Goal: Ask a question: Seek information or help from site administrators or community

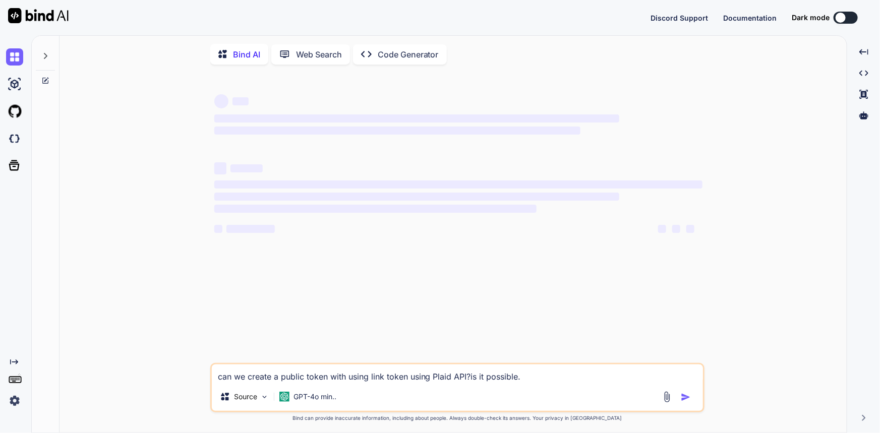
drag, startPoint x: 553, startPoint y: 381, endPoint x: 535, endPoint y: 377, distance: 18.7
click at [535, 377] on textarea "can we create a public token with using link token using Plaid API?is it possib…" at bounding box center [457, 374] width 491 height 18
click at [15, 400] on img at bounding box center [14, 400] width 17 height 17
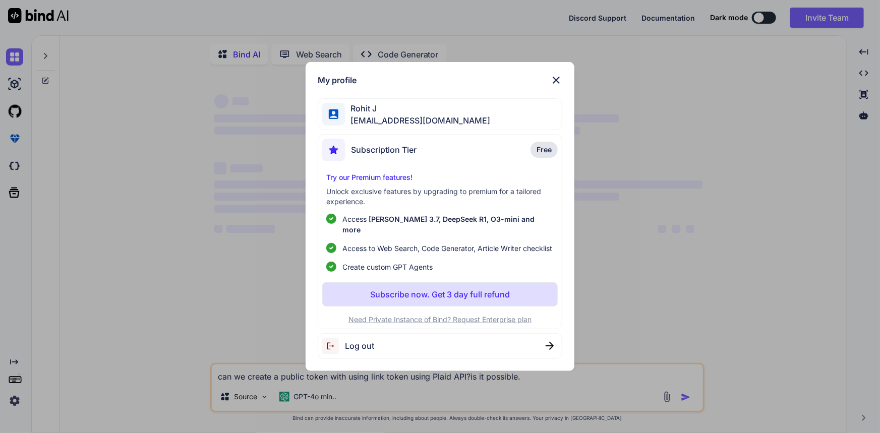
type textarea "x"
click at [554, 79] on img at bounding box center [556, 80] width 12 height 12
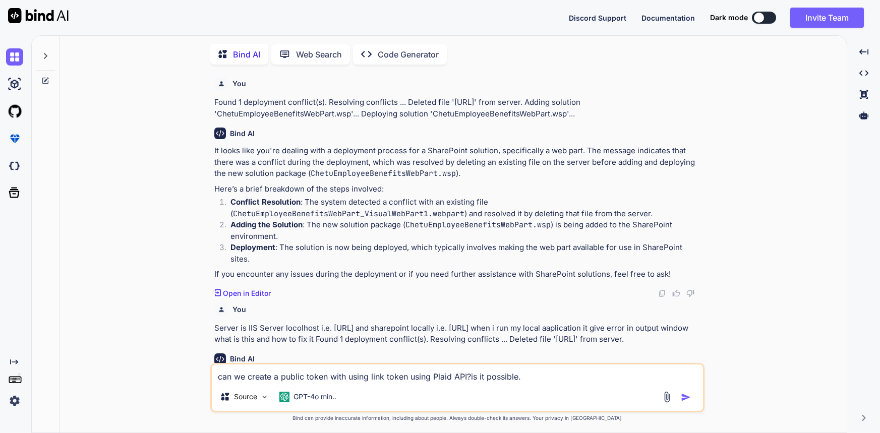
type textarea "x"
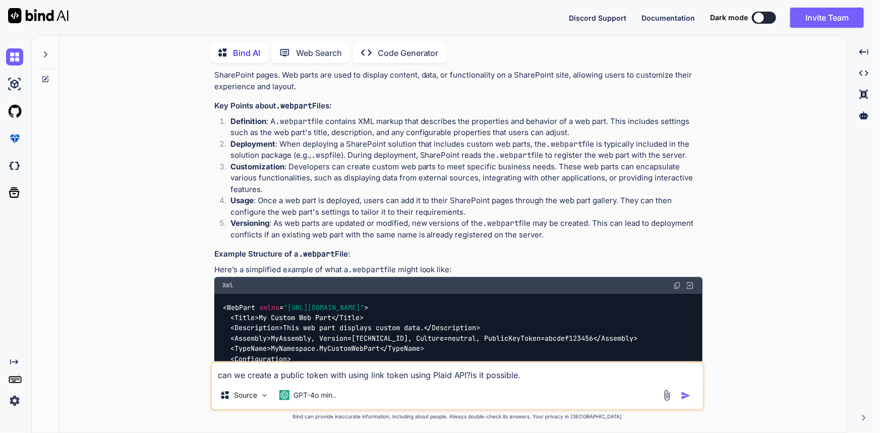
scroll to position [906, 0]
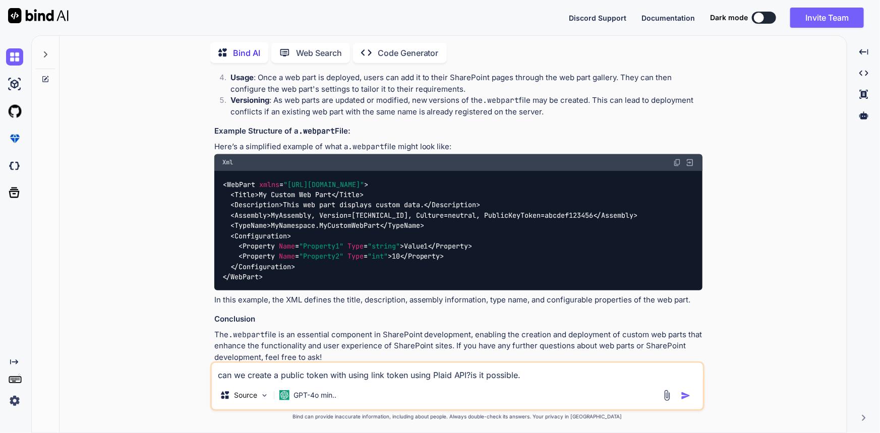
click at [537, 377] on textarea "can we create a public token with using link token using Plaid API?is it possib…" at bounding box center [457, 372] width 491 height 18
drag, startPoint x: 537, startPoint y: 377, endPoint x: 530, endPoint y: 375, distance: 8.0
click at [530, 375] on textarea "can we create a public token with using link token using Plaid API?is it possib…" at bounding box center [457, 372] width 491 height 18
paste textarea "2. Mobile App Opens Plaid Link: Your C# mobile application receives this link_t…"
type textarea "2. Mobile App Opens Plaid Link: Your C# mobile application receives this link_t…"
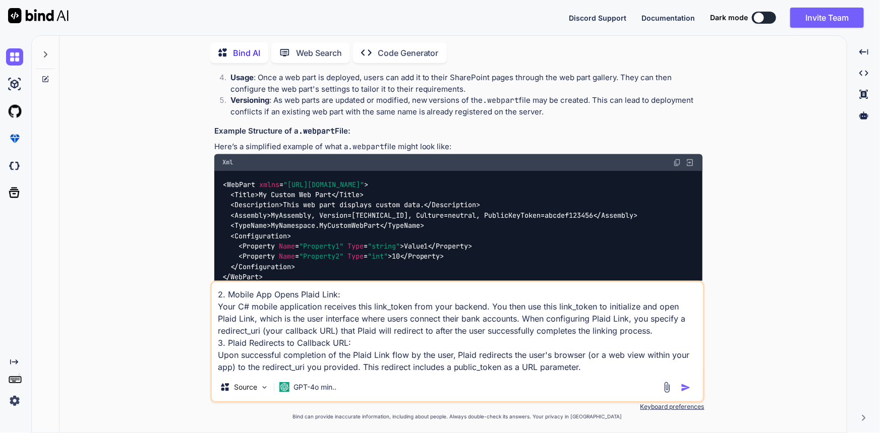
type textarea "x"
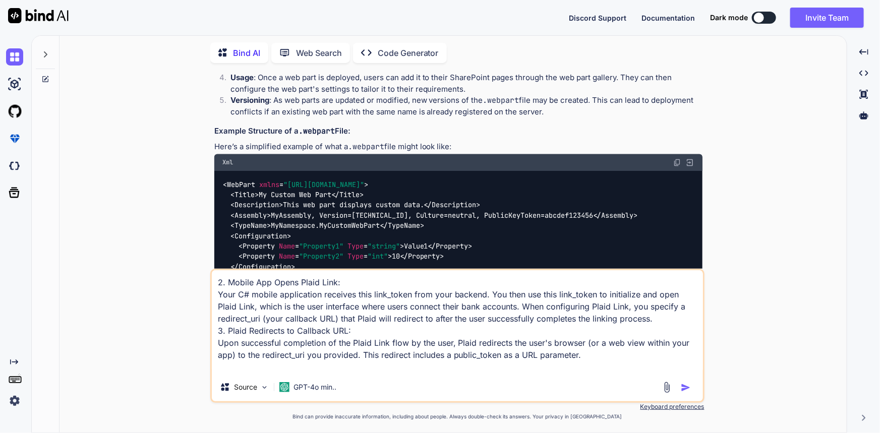
type textarea "2. Mobile App Opens Plaid Link: Your C# mobile application receives this link_t…"
type textarea "x"
type textarea "2. Mobile App Opens Plaid Link: Your C# mobile application receives this link_t…"
type textarea "x"
type textarea "2. Mobile App Opens Plaid Link: Your C# mobile application receives this link_t…"
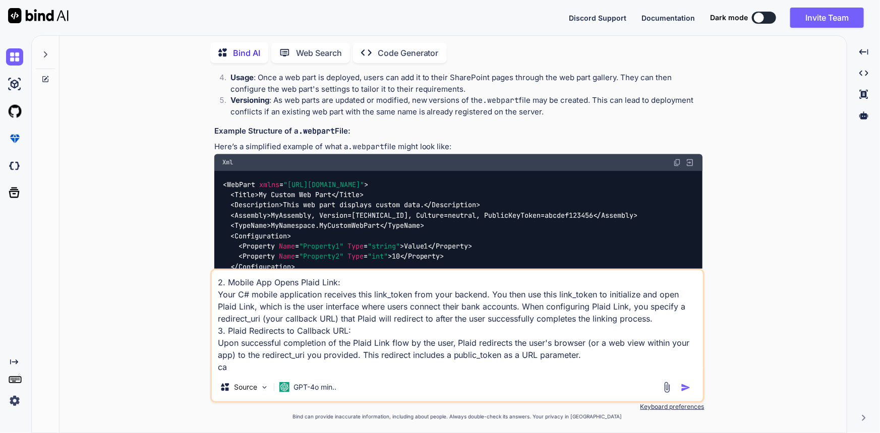
type textarea "x"
type textarea "2. Mobile App Opens Plaid Link: Your C# mobile application receives this link_t…"
type textarea "x"
type textarea "2. Mobile App Opens Plaid Link: Your C# mobile application receives this link_t…"
type textarea "x"
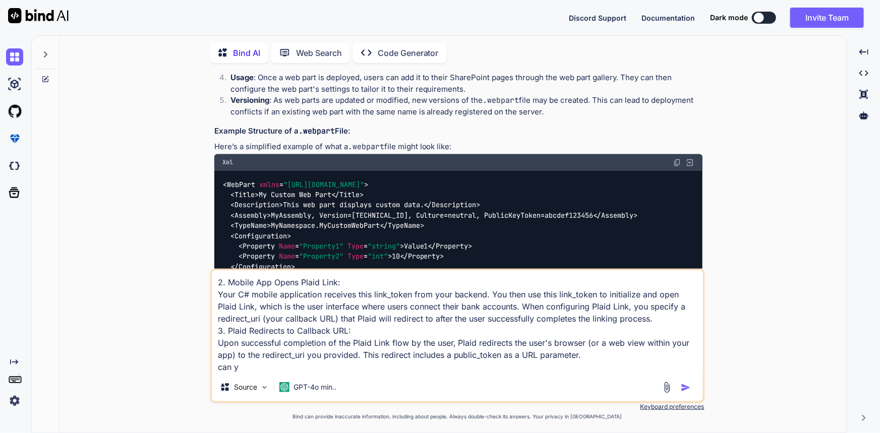
type textarea "2. Mobile App Opens Plaid Link: Your C# mobile application receives this link_t…"
type textarea "x"
type textarea "2. Mobile App Opens Plaid Link: Your C# mobile application receives this link_t…"
type textarea "x"
type textarea "2. Mobile App Opens Plaid Link: Your C# mobile application receives this link_t…"
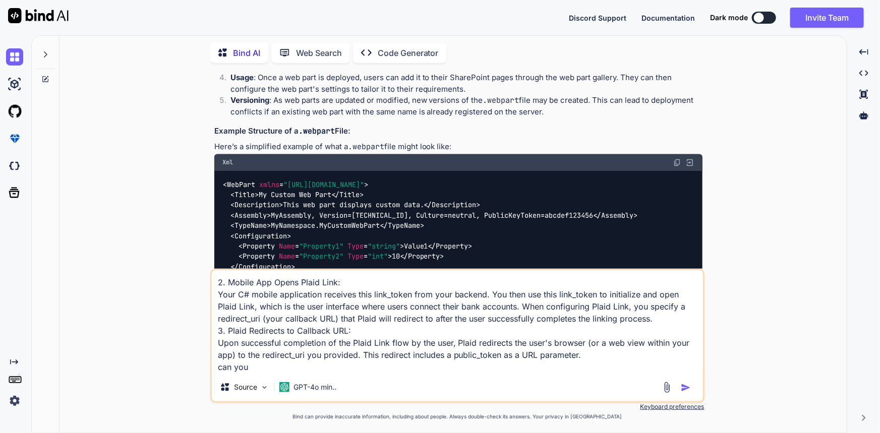
type textarea "x"
type textarea "2. Mobile App Opens Plaid Link: Your C# mobile application receives this link_t…"
type textarea "x"
type textarea "2. Mobile App Opens Plaid Link: Your C# mobile application receives this link_t…"
type textarea "x"
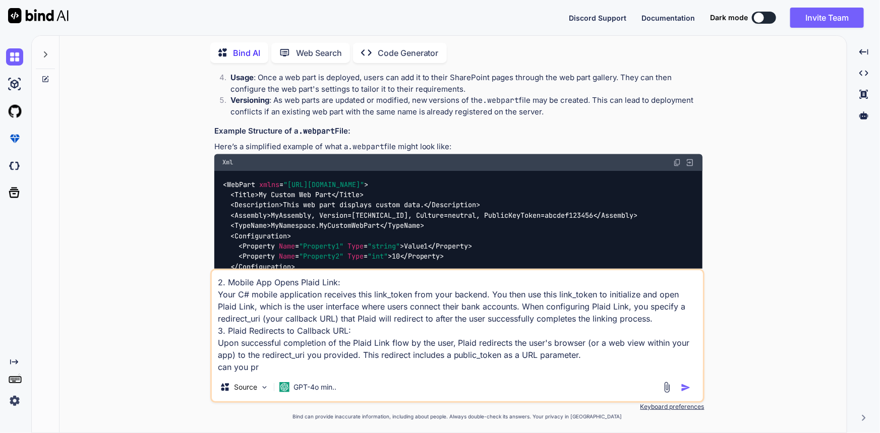
type textarea "2. Mobile App Opens Plaid Link: Your C# mobile application receives this link_t…"
type textarea "x"
type textarea "2. Mobile App Opens Plaid Link: Your C# mobile application receives this link_t…"
type textarea "x"
type textarea "2. Mobile App Opens Plaid Link: Your C# mobile application receives this link_t…"
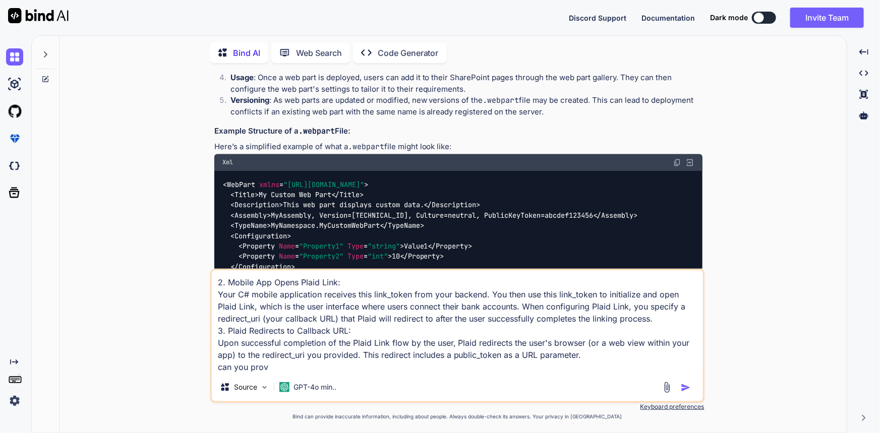
type textarea "x"
type textarea "2. Mobile App Opens Plaid Link: Your C# mobile application receives this link_t…"
type textarea "x"
type textarea "2. Mobile App Opens Plaid Link: Your C# mobile application receives this link_t…"
type textarea "x"
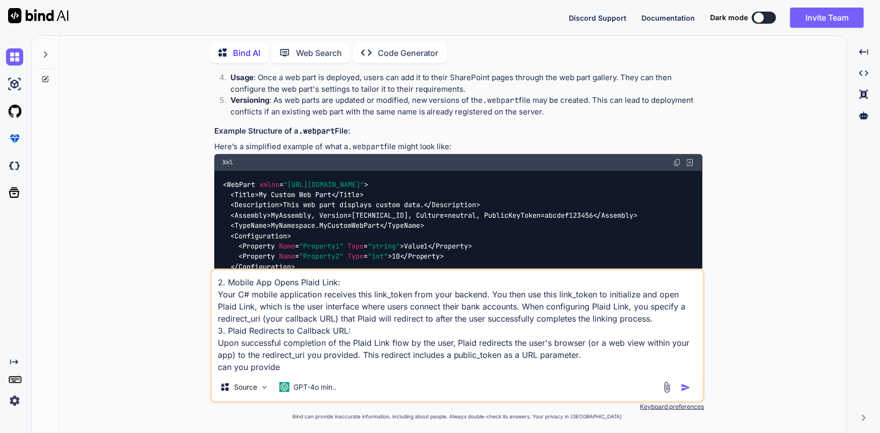
type textarea "2. Mobile App Opens Plaid Link: Your C# mobile application receives this link_t…"
type textarea "x"
type textarea "2. Mobile App Opens Plaid Link: Your C# mobile application receives this link_t…"
type textarea "x"
type textarea "2. Mobile App Opens Plaid Link: Your C# mobile application receives this link_t…"
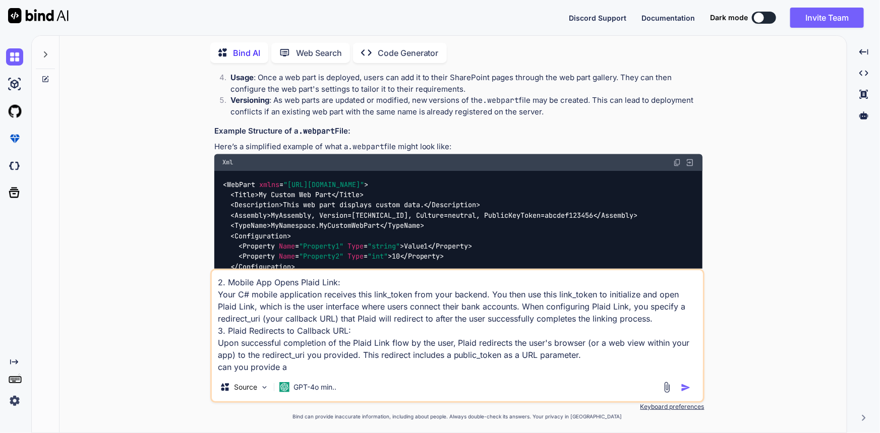
type textarea "x"
type textarea "2. Mobile App Opens Plaid Link: Your C# mobile application receives this link_t…"
type textarea "x"
type textarea "2. Mobile App Opens Plaid Link: Your C# mobile application receives this link_t…"
type textarea "x"
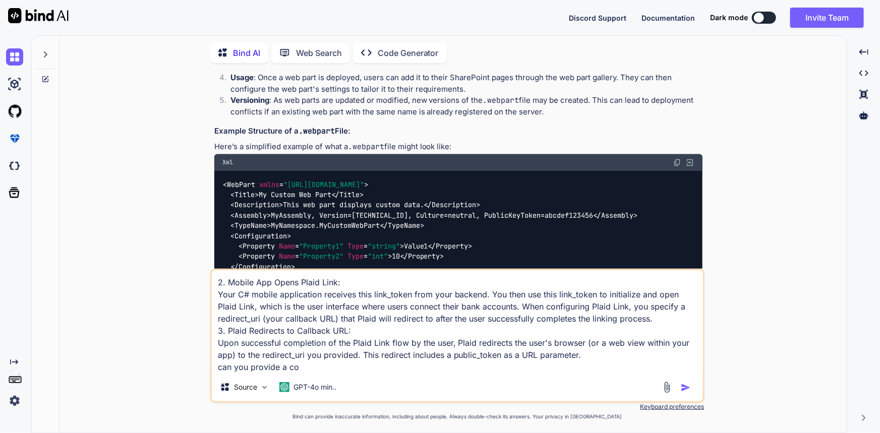
type textarea "2. Mobile App Opens Plaid Link: Your C# mobile application receives this link_t…"
type textarea "x"
type textarea "2. Mobile App Opens Plaid Link: Your C# mobile application receives this link_t…"
type textarea "x"
type textarea "2. Mobile App Opens Plaid Link: Your C# mobile application receives this link_t…"
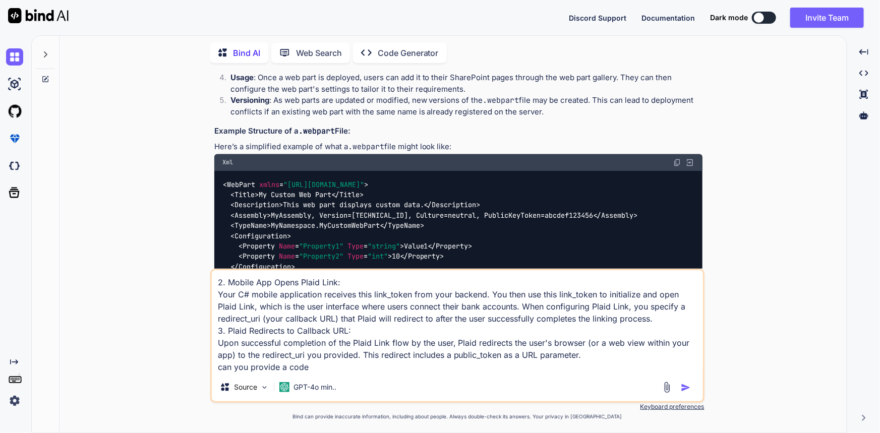
type textarea "x"
type textarea "2. Mobile App Opens Plaid Link: Your C# mobile application receives this link_t…"
type textarea "x"
type textarea "2. Mobile App Opens Plaid Link: Your C# mobile application receives this link_t…"
type textarea "x"
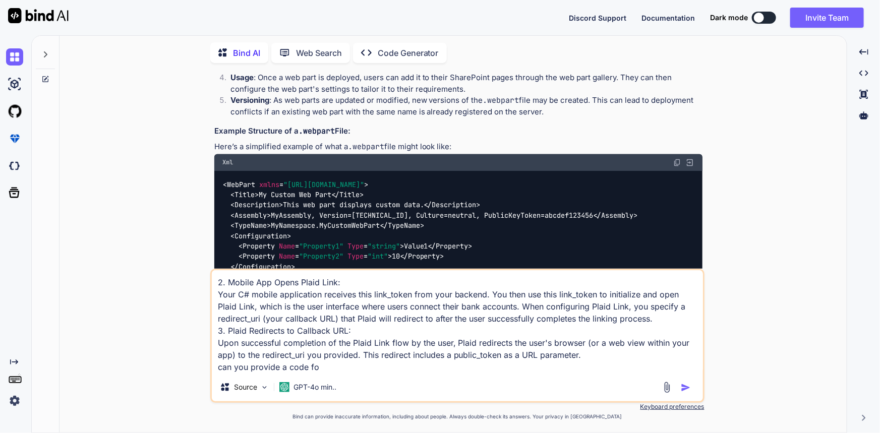
type textarea "2. Mobile App Opens Plaid Link: Your C# mobile application receives this link_t…"
type textarea "x"
type textarea "2. Mobile App Opens Plaid Link: Your C# mobile application receives this link_t…"
type textarea "x"
type textarea "2. Mobile App Opens Plaid Link: Your C# mobile application receives this link_t…"
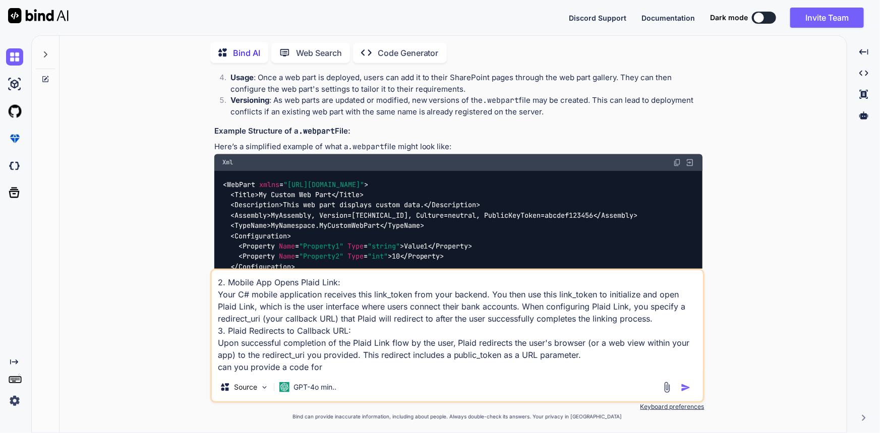
type textarea "x"
type textarea "2. Mobile App Opens Plaid Link: Your C# mobile application receives this link_t…"
type textarea "x"
type textarea "2. Mobile App Opens Plaid Link: Your C# mobile application receives this link_t…"
type textarea "x"
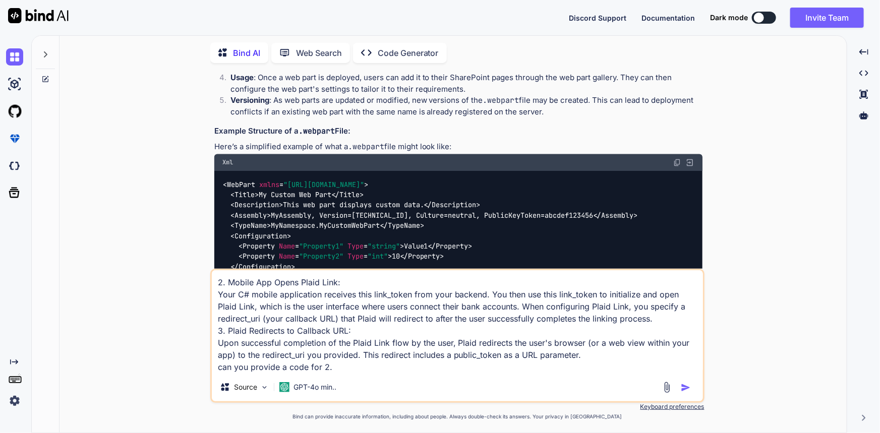
type textarea "2. Mobile App Opens Plaid Link: Your C# mobile application receives this link_t…"
type textarea "x"
type textarea "2. Mobile App Opens Plaid Link: Your C# mobile application receives this link_t…"
type textarea "x"
type textarea "2. Mobile App Opens Plaid Link: Your C# mobile application receives this link_t…"
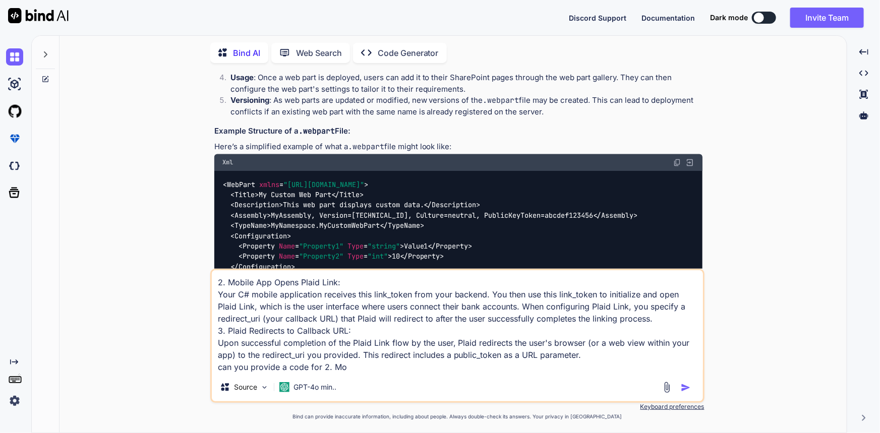
type textarea "x"
type textarea "2. Mobile App Opens Plaid Link: Your C# mobile application receives this link_t…"
type textarea "x"
type textarea "2. Mobile App Opens Plaid Link: Your C# mobile application receives this link_t…"
type textarea "x"
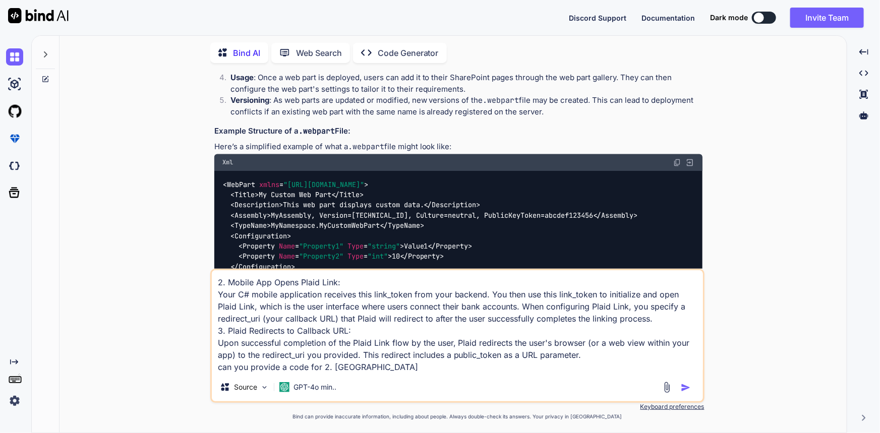
type textarea "2. Mobile App Opens Plaid Link: Your C# mobile application receives this link_t…"
type textarea "x"
type textarea "2. Mobile App Opens Plaid Link: Your C# mobile application receives this link_t…"
type textarea "x"
type textarea "2. Mobile App Opens Plaid Link: Your C# mobile application receives this link_t…"
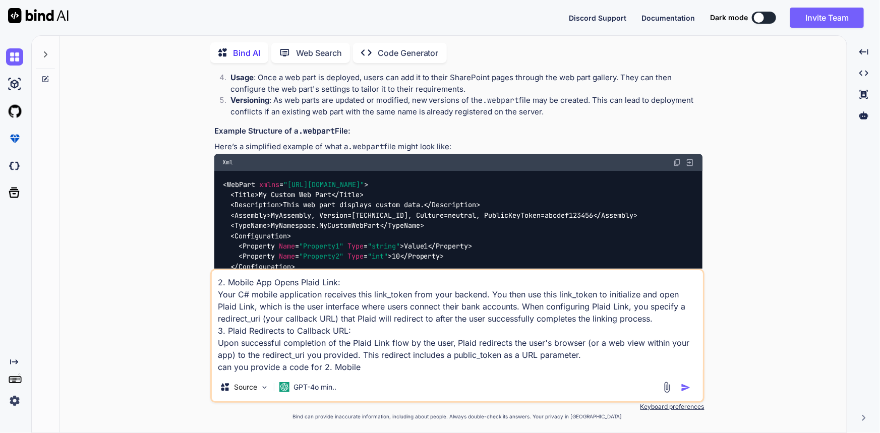
type textarea "x"
type textarea "2. Mobile App Opens Plaid Link: Your C# mobile application receives this link_t…"
type textarea "x"
type textarea "2. Mobile App Opens Plaid Link: Your C# mobile application receives this link_t…"
type textarea "x"
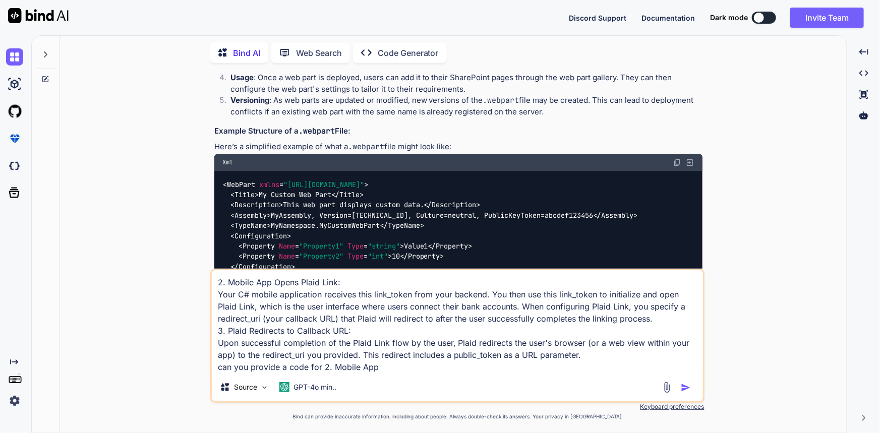
type textarea "2. Mobile App Opens Plaid Link: Your C# mobile application receives this link_t…"
type textarea "x"
type textarea "2. Mobile App Opens Plaid Link: Your C# mobile application receives this link_t…"
type textarea "x"
type textarea "2. Mobile App Opens Plaid Link: Your C# mobile application receives this link_t…"
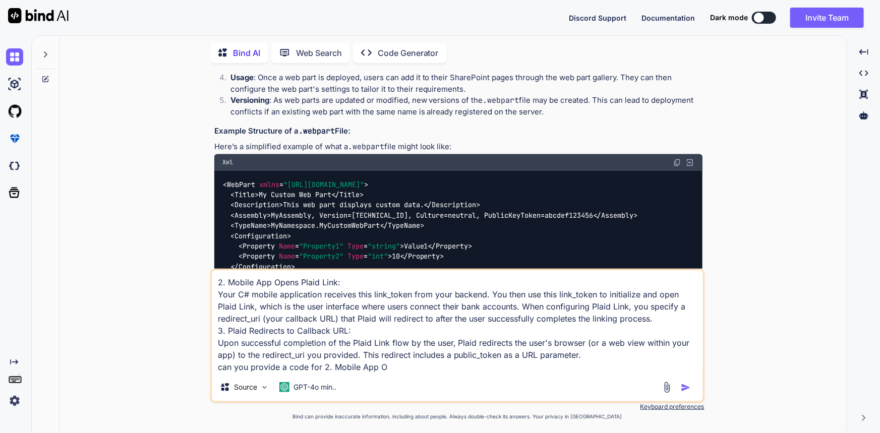
type textarea "x"
type textarea "2. Mobile App Opens Plaid Link: Your C# mobile application receives this link_t…"
type textarea "x"
type textarea "2. Mobile App Opens Plaid Link: Your C# mobile application receives this link_t…"
type textarea "x"
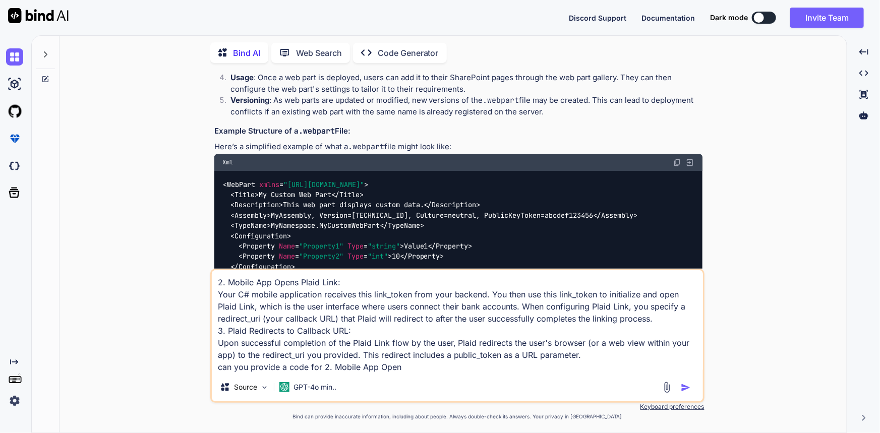
type textarea "2. Mobile App Opens Plaid Link: Your C# mobile application receives this link_t…"
type textarea "x"
type textarea "2. Mobile App Opens Plaid Link: Your C# mobile application receives this link_t…"
type textarea "x"
type textarea "2. Mobile App Opens Plaid Link: Your C# mobile application receives this link_t…"
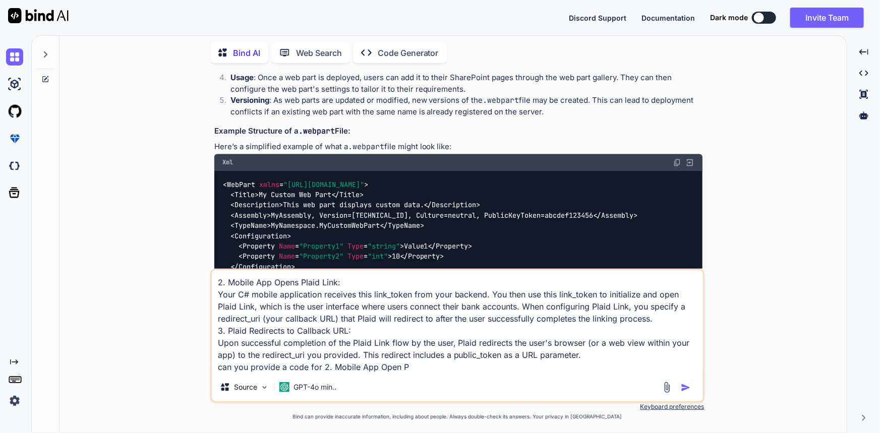
type textarea "x"
type textarea "2. Mobile App Opens Plaid Link: Your C# mobile application receives this link_t…"
type textarea "x"
type textarea "2. Mobile App Opens Plaid Link: Your C# mobile application receives this link_t…"
type textarea "x"
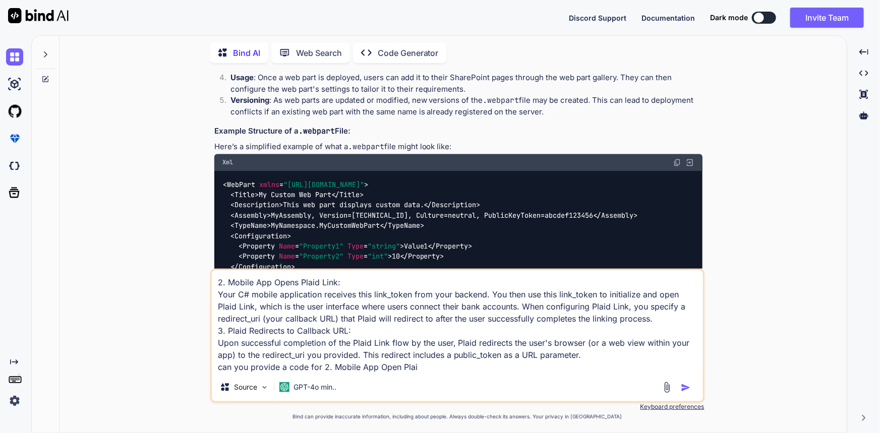
type textarea "2. Mobile App Opens Plaid Link: Your C# mobile application receives this link_t…"
type textarea "x"
type textarea "2. Mobile App Opens Plaid Link: Your C# mobile application receives this link_t…"
type textarea "x"
type textarea "2. Mobile App Opens Plaid Link: Your C# mobile application receives this link_t…"
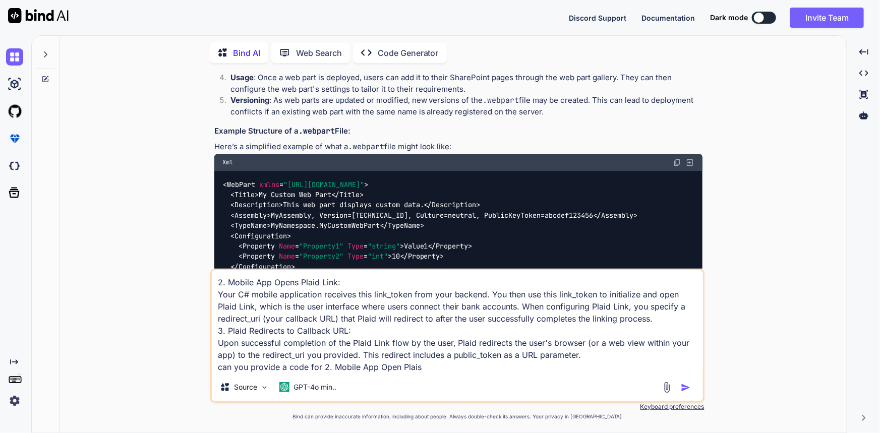
type textarea "x"
type textarea "2. Mobile App Opens Plaid Link: Your C# mobile application receives this link_t…"
type textarea "x"
type textarea "2. Mobile App Opens Plaid Link: Your C# mobile application receives this link_t…"
type textarea "x"
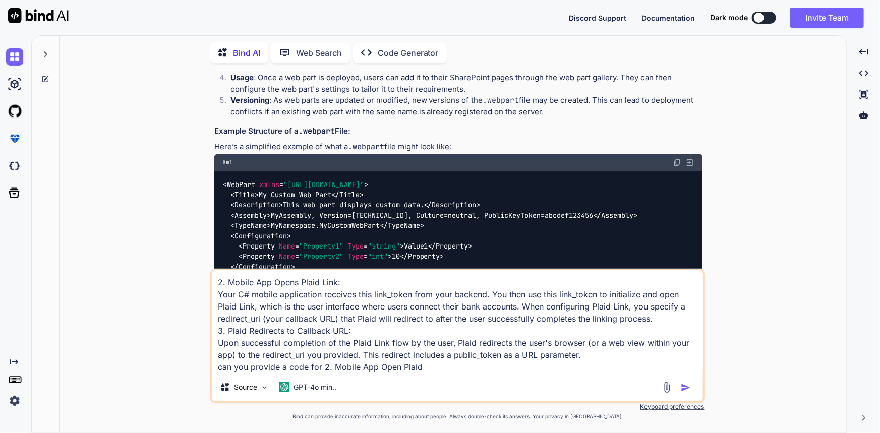
type textarea "2. Mobile App Opens Plaid Link: Your C# mobile application receives this link_t…"
type textarea "x"
type textarea "2. Mobile App Opens Plaid Link: Your C# mobile application receives this link_t…"
type textarea "x"
type textarea "2. Mobile App Opens Plaid Link: Your C# mobile application receives this link_t…"
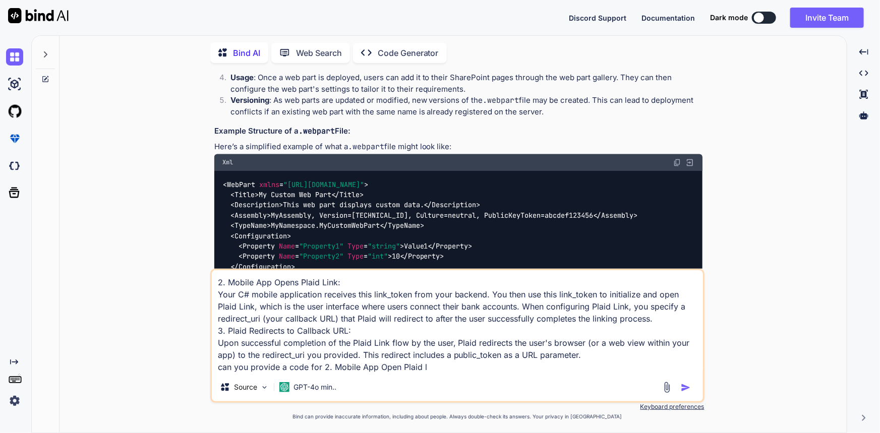
type textarea "x"
type textarea "2. Mobile App Opens Plaid Link: Your C# mobile application receives this link_t…"
type textarea "x"
type textarea "2. Mobile App Opens Plaid Link: Your C# mobile application receives this link_t…"
type textarea "x"
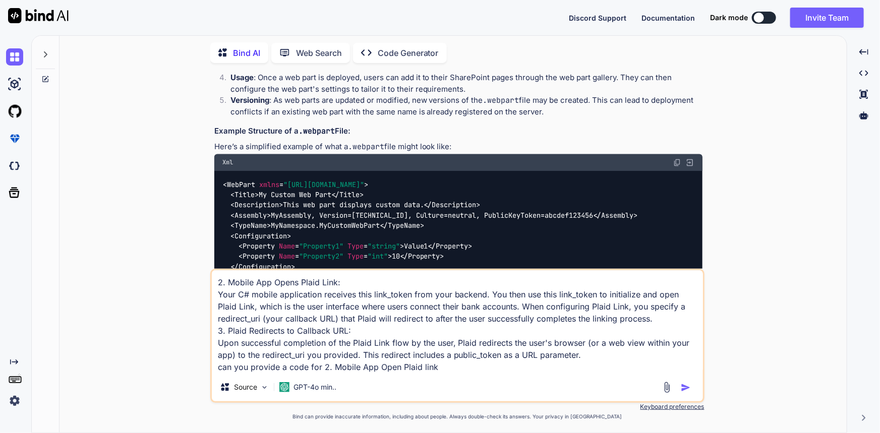
type textarea "2. Mobile App Opens Plaid Link: Your C# mobile application receives this link_t…"
type textarea "x"
type textarea "2. Mobile App Opens Plaid Link: Your C# mobile application receives this link_t…"
type textarea "x"
type textarea "2. Mobile App Opens Plaid Link: Your C# mobile application receives this link_t…"
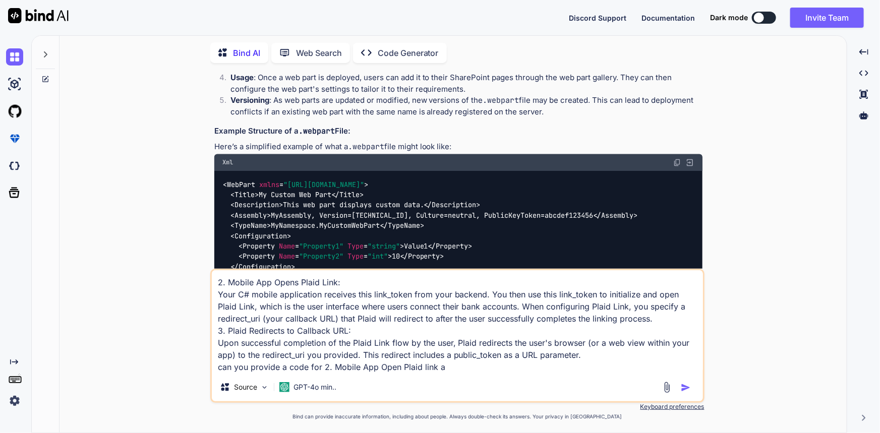
type textarea "x"
type textarea "2. Mobile App Opens Plaid Link: Your C# mobile application receives this link_t…"
type textarea "x"
type textarea "2. Mobile App Opens Plaid Link: Your C# mobile application receives this link_t…"
type textarea "x"
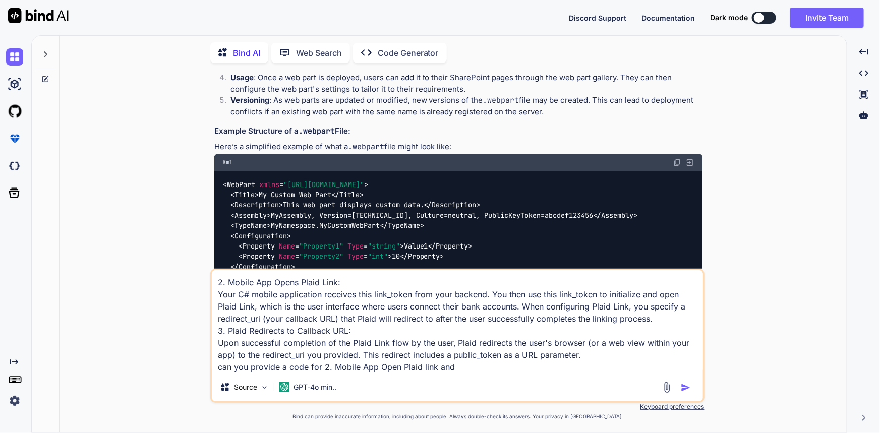
click at [350, 328] on textarea "2. Mobile App Opens Plaid Link: Your C# mobile application receives this link_t…" at bounding box center [457, 321] width 491 height 103
click at [492, 357] on textarea "2. Mobile App Opens Plaid Link: Your C# mobile application receives this link_t…" at bounding box center [457, 321] width 491 height 103
click at [482, 371] on textarea "2. Mobile App Opens Plaid Link: Your C# mobile application receives this link_t…" at bounding box center [457, 321] width 491 height 103
paste textarea "3. Plaid Redirects to Callback URL:"
type textarea "2. Mobile App Opens Plaid Link: Your C# mobile application receives this link_t…"
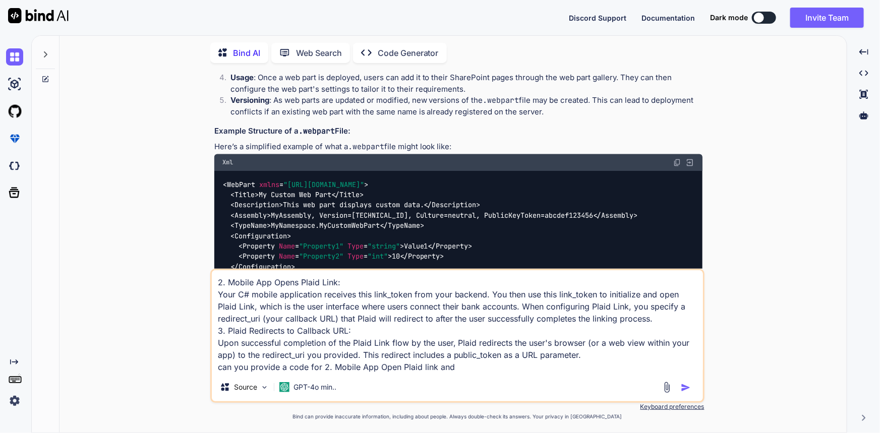
type textarea "x"
type textarea "2. Mobile App Opens Plaid Link: Your C# mobile application receives this link_t…"
type textarea "x"
type textarea "2. Mobile App Opens Plaid Link: Your C# mobile application receives this link_t…"
type textarea "x"
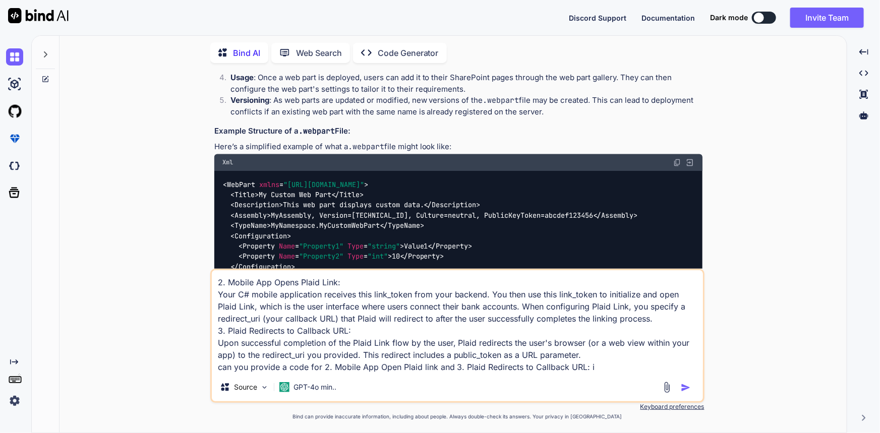
type textarea "2. Mobile App Opens Plaid Link: Your C# mobile application receives this link_t…"
type textarea "x"
type textarea "2. Mobile App Opens Plaid Link: Your C# mobile application receives this link_t…"
type textarea "x"
type textarea "2. Mobile App Opens Plaid Link: Your C# mobile application receives this link_t…"
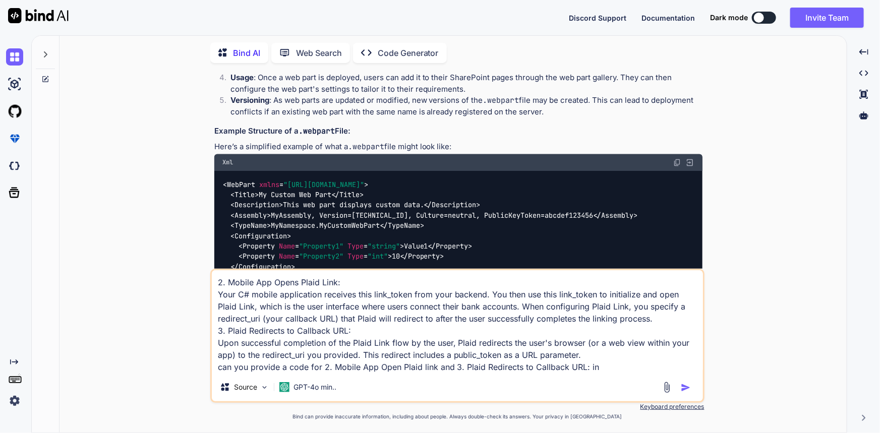
type textarea "x"
type textarea "2. Mobile App Opens Plaid Link: Your C# mobile application receives this link_t…"
type textarea "x"
type textarea "2. Mobile App Opens Plaid Link: Your C# mobile application receives this link_t…"
type textarea "x"
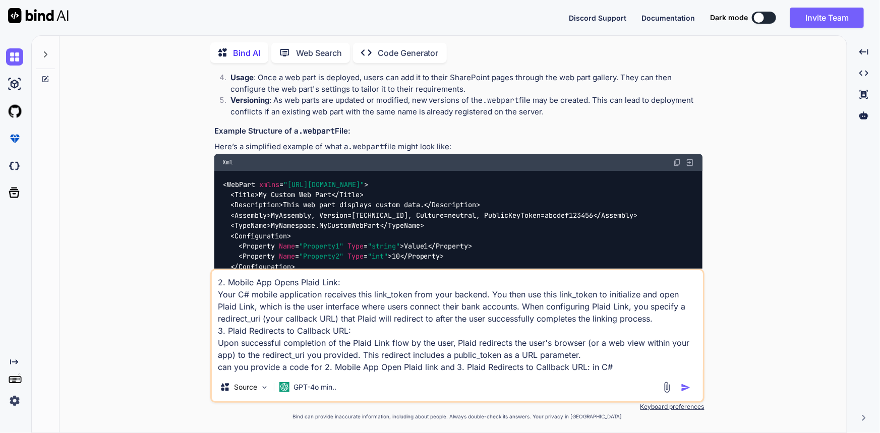
type textarea "2. Mobile App Opens Plaid Link: Your C# mobile application receives this link_t…"
type textarea "x"
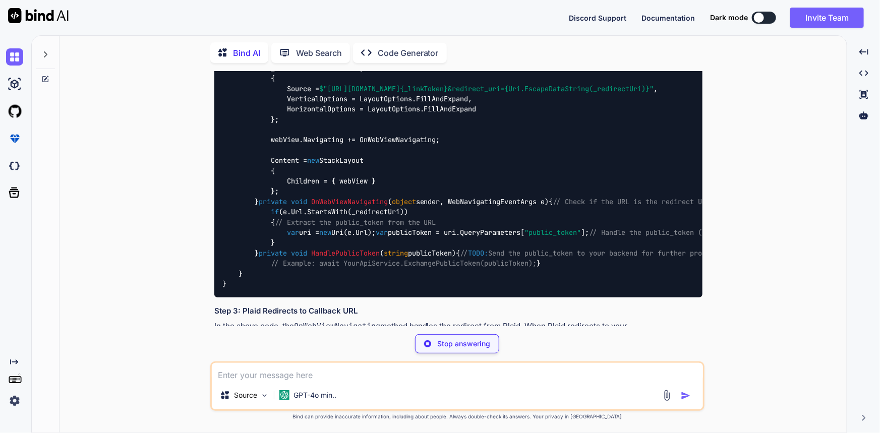
scroll to position [1619, 0]
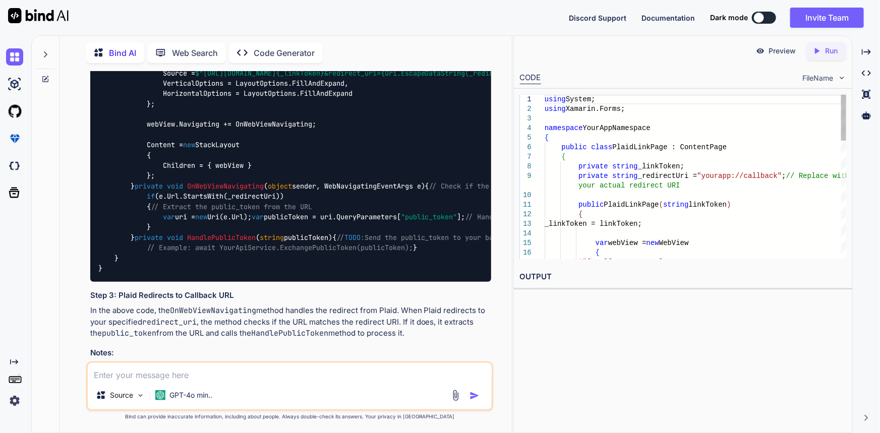
type textarea "x"
click at [177, 196] on code "using System; using Xamarin.Forms; namespace YourAppNamespace { public class Pl…" at bounding box center [640, 145] width 1085 height 257
click at [192, 262] on code "using System; using Xamarin.Forms; namespace YourAppNamespace { public class Pl…" at bounding box center [640, 145] width 1085 height 257
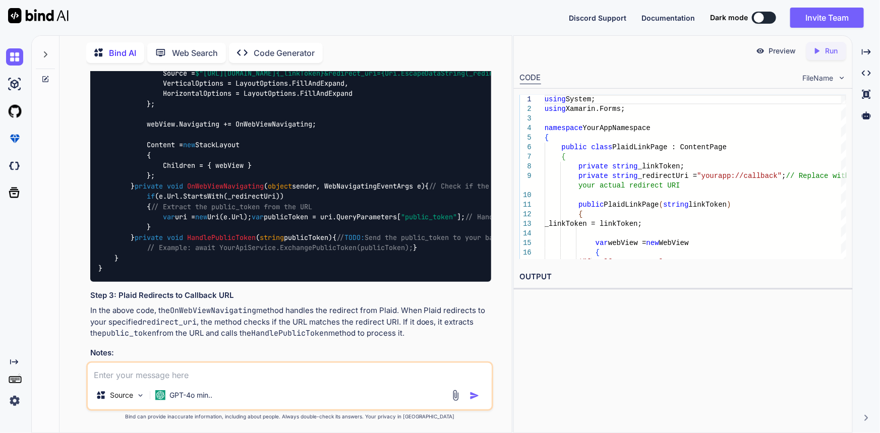
click at [271, 267] on code "using System; using Xamarin.Forms; namespace YourAppNamespace { public class Pl…" at bounding box center [640, 145] width 1085 height 257
click at [376, 78] on span "$"[URL][DOMAIN_NAME] {_linkToken} &redirect_uri= {Uri.EscapeDataString(_redirec…" at bounding box center [362, 73] width 335 height 9
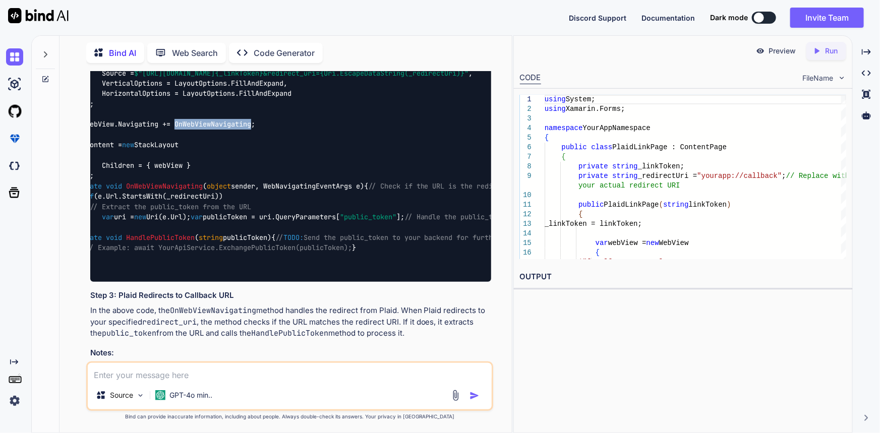
scroll to position [0, 178]
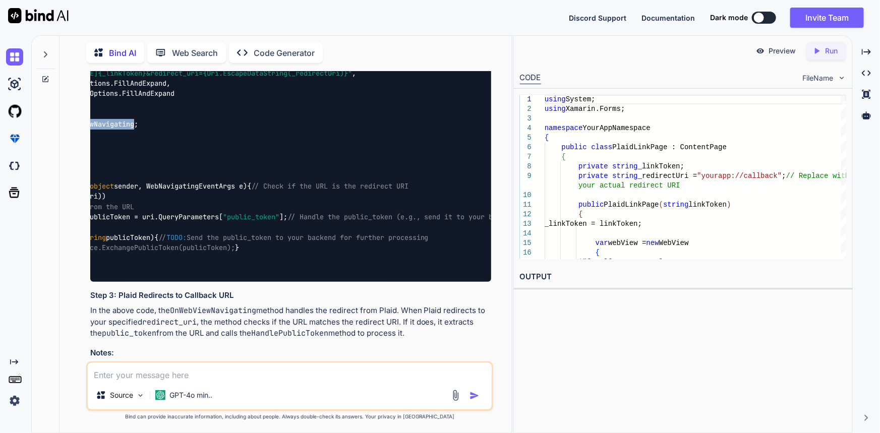
drag, startPoint x: 376, startPoint y: 215, endPoint x: 486, endPoint y: 212, distance: 109.5
click at [486, 212] on div "using System; using Xamarin.Forms; namespace YourAppNamespace { public class Pl…" at bounding box center [290, 145] width 401 height 273
click at [352, 78] on span "$"[URL][DOMAIN_NAME] {_linkToken} &redirect_uri= {Uri.EscapeDataString(_redirec…" at bounding box center [184, 73] width 335 height 9
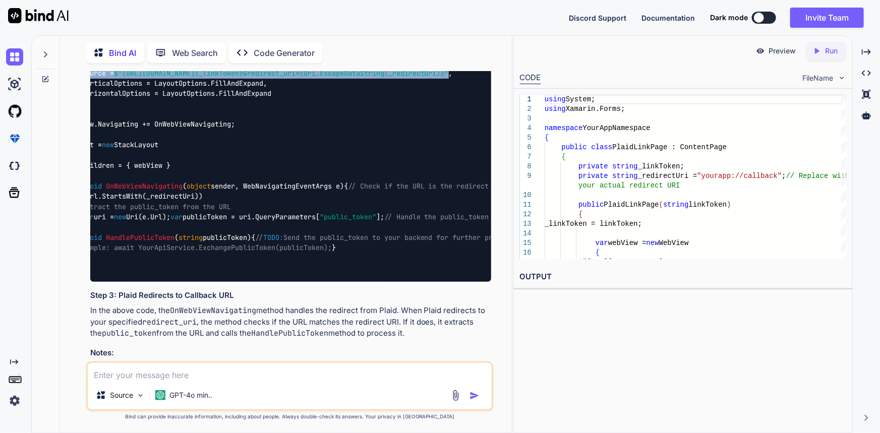
scroll to position [0, 0]
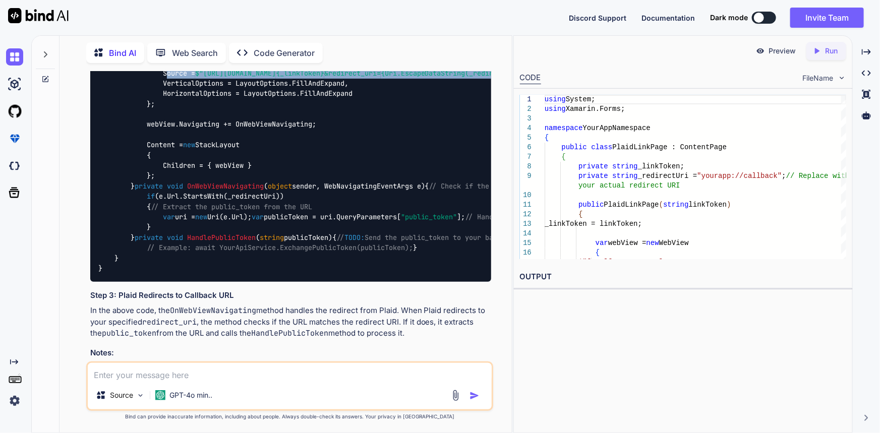
drag, startPoint x: 479, startPoint y: 216, endPoint x: 164, endPoint y: 214, distance: 314.2
click at [164, 214] on code "using System; using Xamarin.Forms; namespace YourAppNamespace { public class Pl…" at bounding box center [640, 145] width 1085 height 257
click at [228, 234] on code "using System; using Xamarin.Forms; namespace YourAppNamespace { public class Pl…" at bounding box center [640, 145] width 1085 height 257
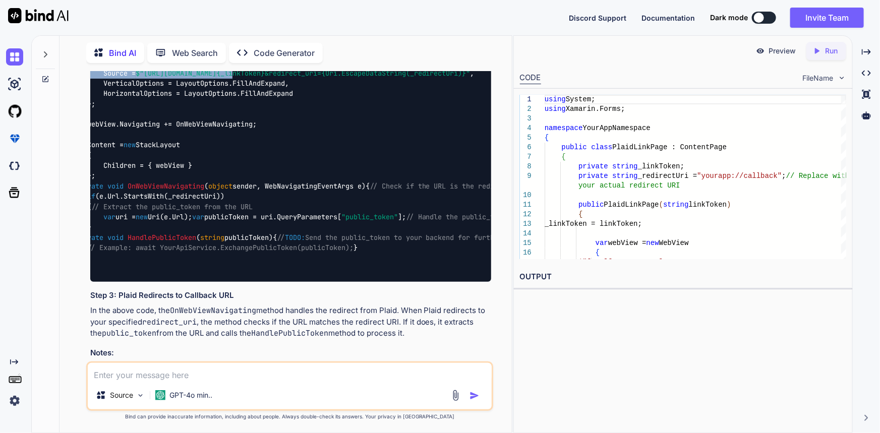
scroll to position [0, 178]
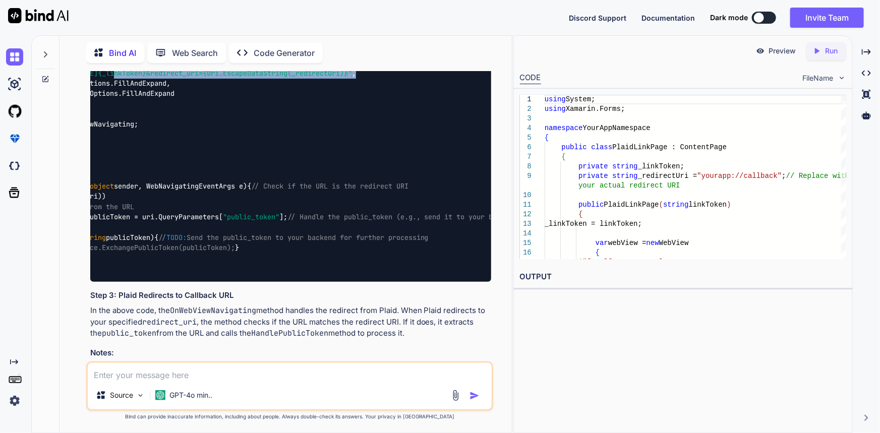
click at [499, 213] on div "You Found 1 deployment conflict(s). Resolving conflicts ... Deleted file '[URL]…" at bounding box center [290, 252] width 444 height 362
drag, startPoint x: 499, startPoint y: 213, endPoint x: 382, endPoint y: 216, distance: 117.0
click at [348, 78] on span "{Uri.EscapeDataString(_redirectUri)}" at bounding box center [275, 73] width 145 height 9
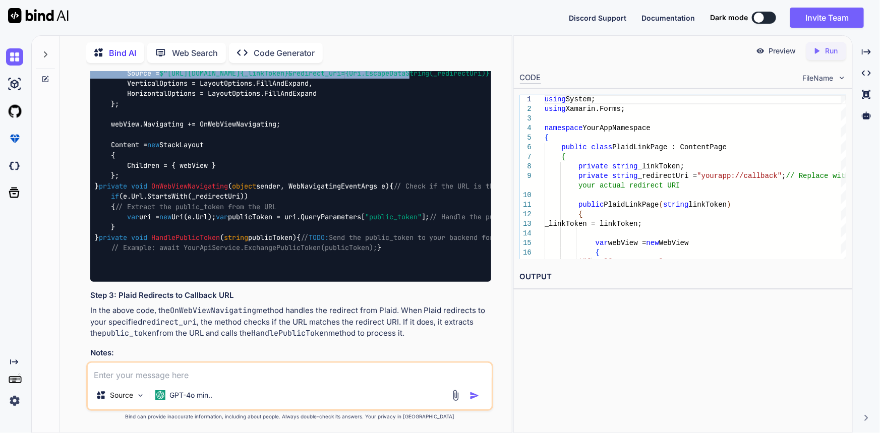
scroll to position [0, 0]
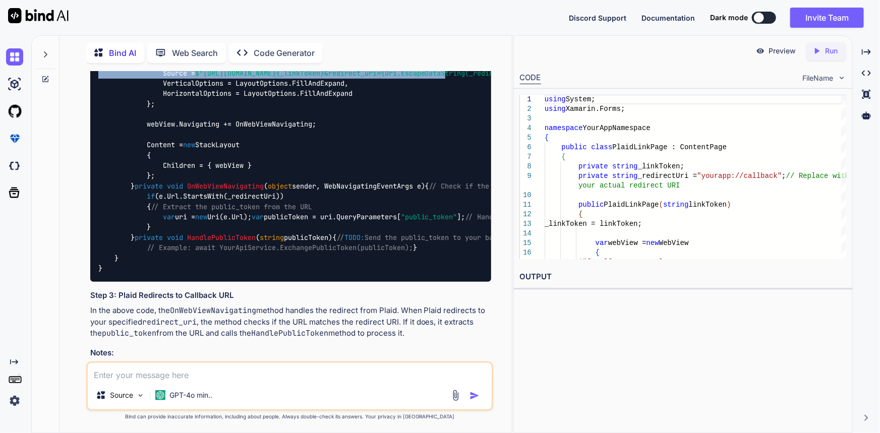
drag, startPoint x: 393, startPoint y: 216, endPoint x: 94, endPoint y: 209, distance: 299.2
click at [94, 209] on div "using System; using Xamarin.Forms; namespace YourAppNamespace { public class Pl…" at bounding box center [290, 145] width 401 height 273
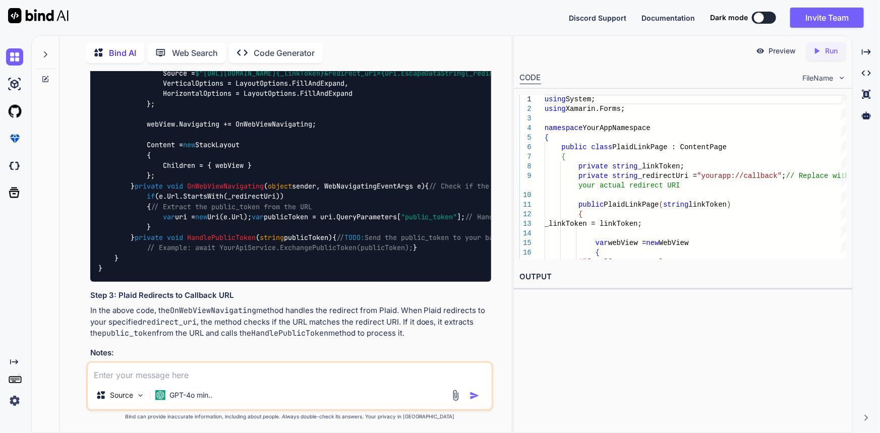
click at [303, 257] on div "using System; using Xamarin.Forms; namespace YourAppNamespace { public class Pl…" at bounding box center [290, 145] width 401 height 273
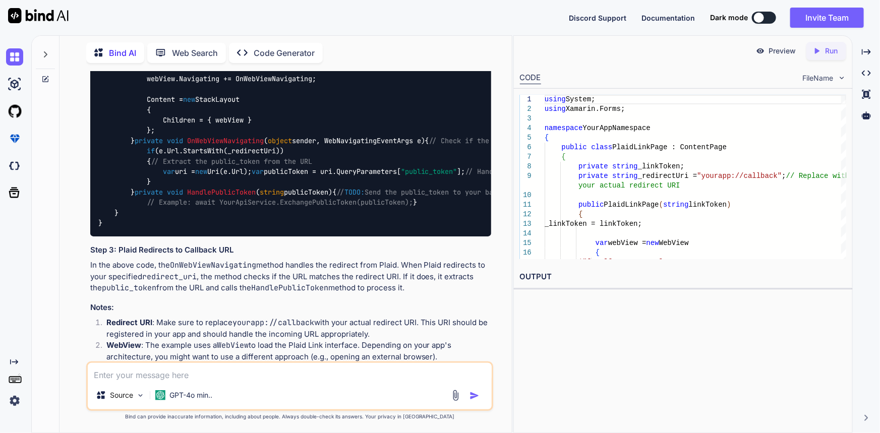
drag, startPoint x: 234, startPoint y: 305, endPoint x: 227, endPoint y: 304, distance: 6.6
click at [227, 145] on span "OnWebViewNavigating" at bounding box center [225, 140] width 77 height 9
click at [268, 379] on textarea at bounding box center [290, 372] width 405 height 18
type textarea "c"
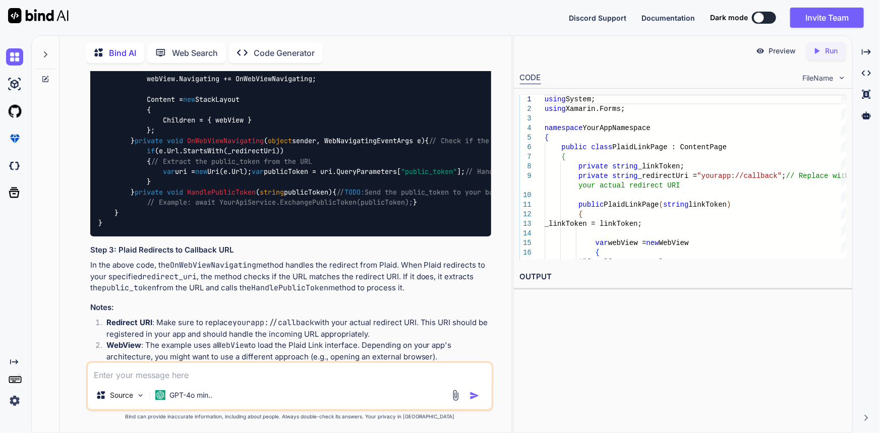
type textarea "x"
type textarea "ca"
type textarea "x"
type textarea "can"
type textarea "x"
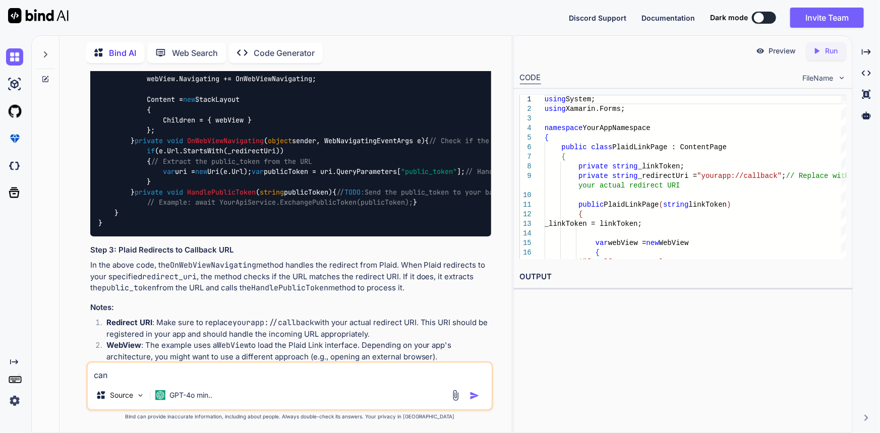
type textarea "can"
type textarea "x"
type textarea "can w"
type textarea "x"
type textarea "can we"
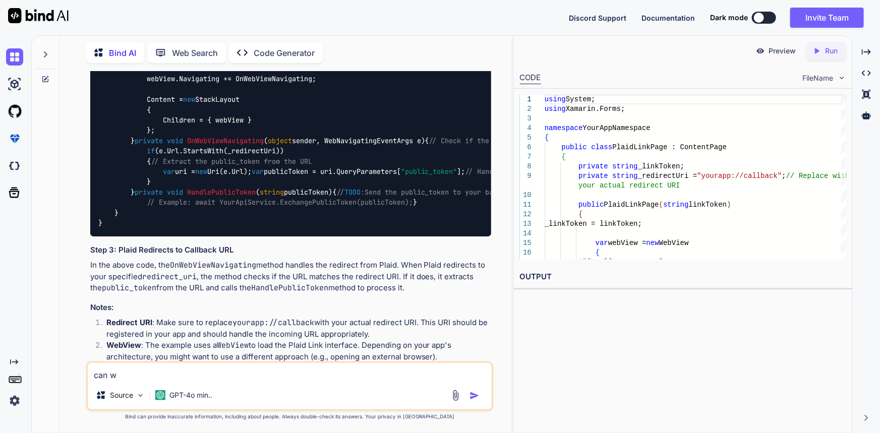
type textarea "x"
type textarea "can we"
type textarea "x"
type textarea "can we d"
type textarea "x"
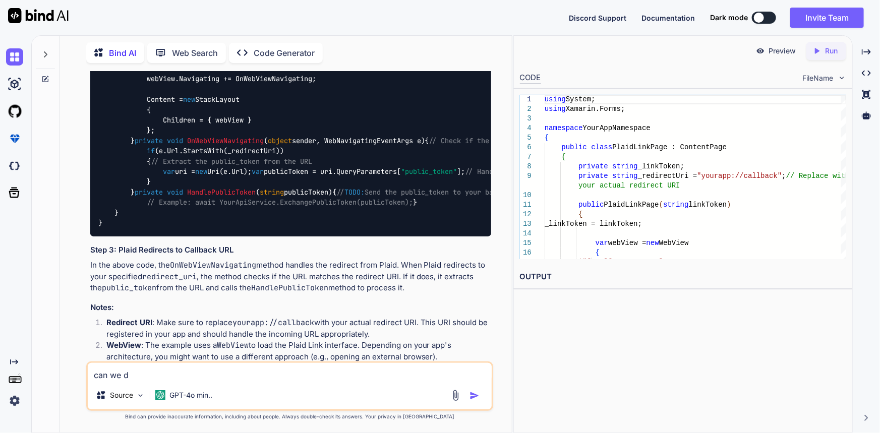
type textarea "can we do"
type textarea "x"
type textarea "can we do"
type textarea "x"
type textarea "can we do w"
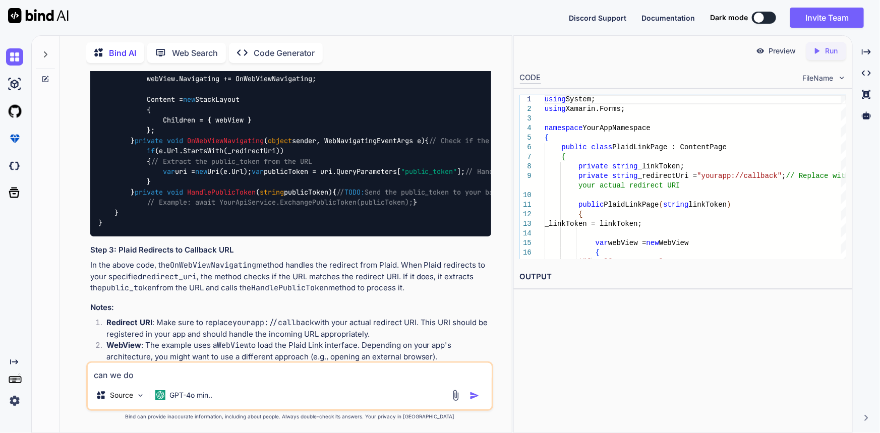
type textarea "x"
type textarea "can we do wi"
type textarea "x"
type textarea "can we do wit"
type textarea "x"
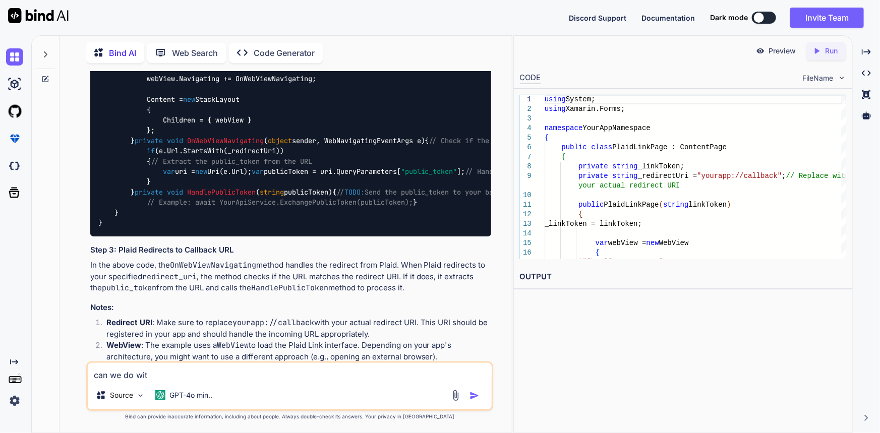
type textarea "can we do with"
type textarea "x"
type textarea "can we do with"
type textarea "x"
type textarea "can we do with w"
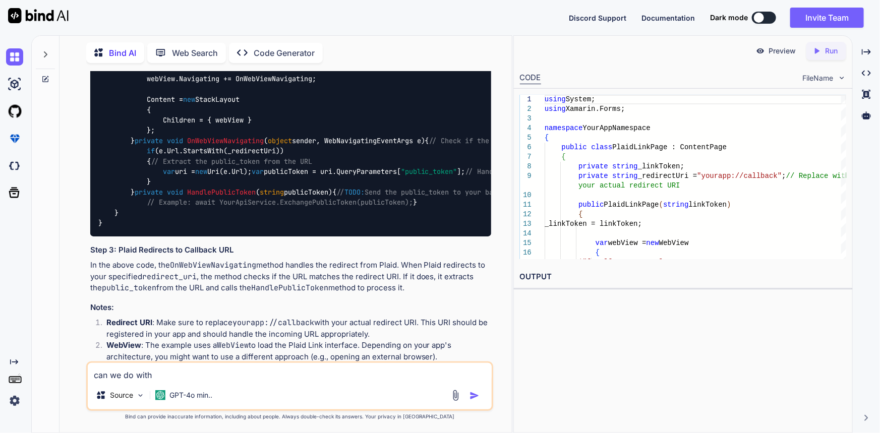
type textarea "x"
type textarea "can we do with wi"
type textarea "x"
type textarea "can we do with wit"
type textarea "x"
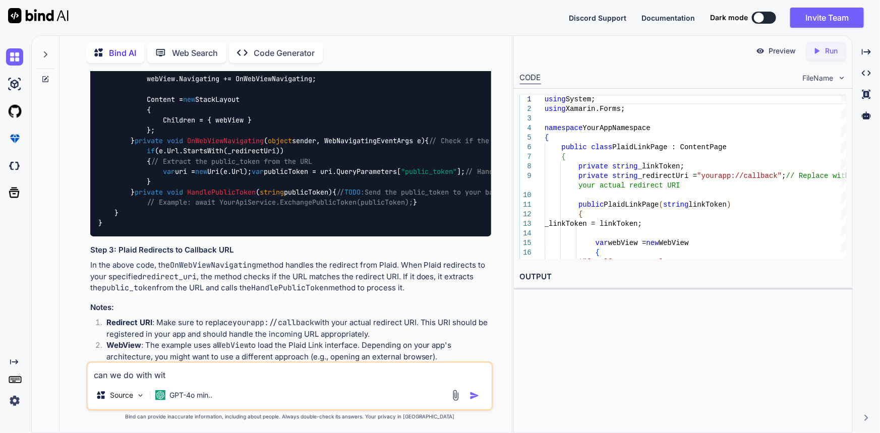
type textarea "can we do with with"
type textarea "x"
type textarea "can we do with witho"
type textarea "x"
type textarea "can we do with withou"
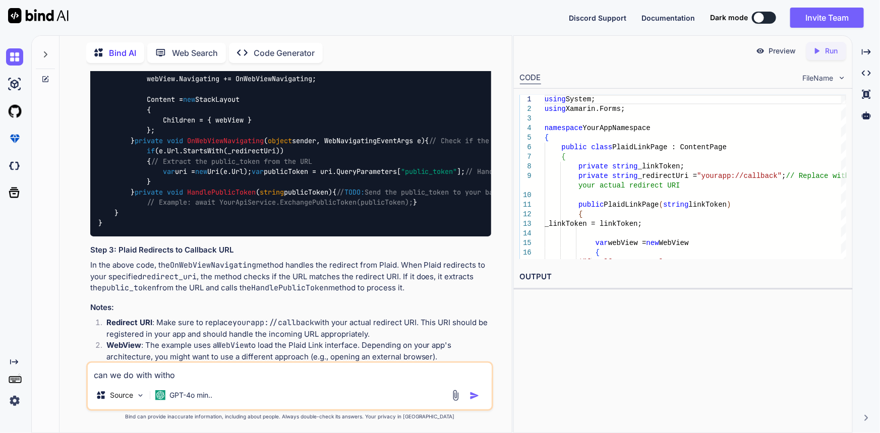
type textarea "x"
type textarea "can we do with without"
type textarea "x"
type textarea "can we do with without"
type textarea "x"
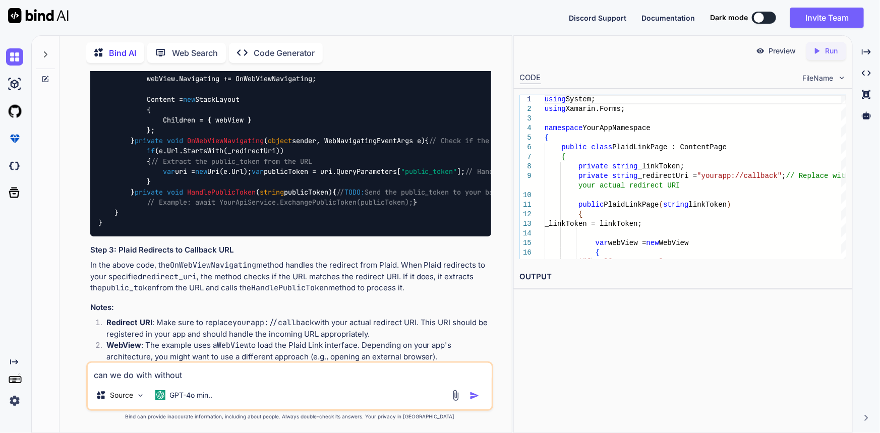
type textarea "can we do with without w"
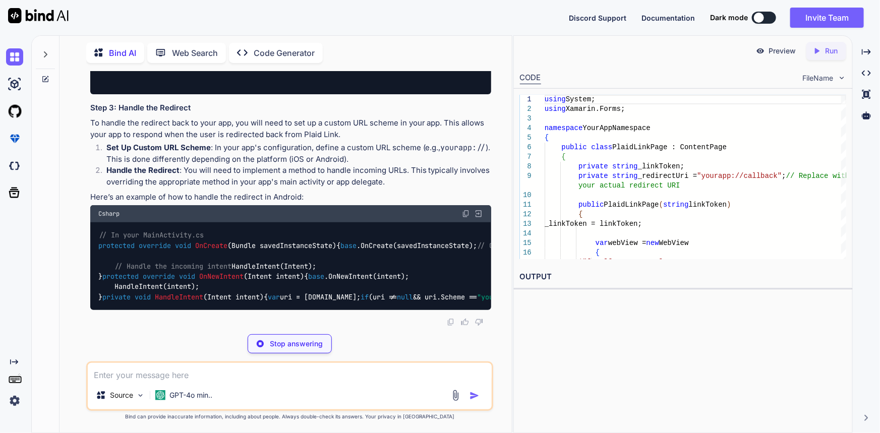
scroll to position [0, 0]
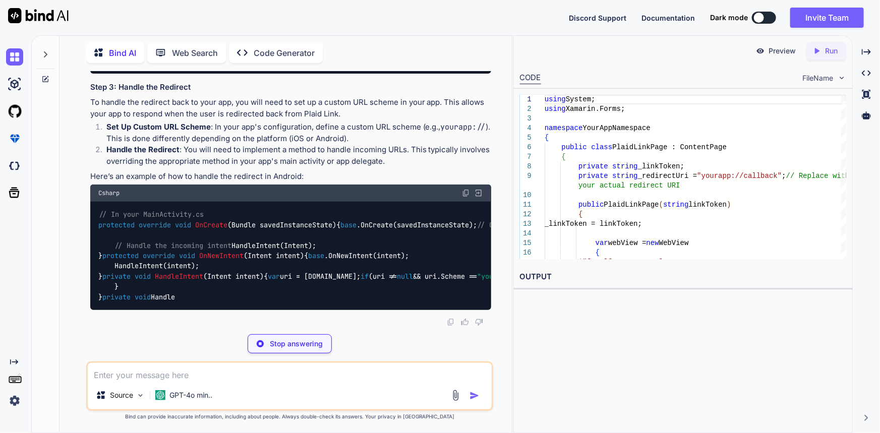
drag, startPoint x: 340, startPoint y: 211, endPoint x: 80, endPoint y: 207, distance: 260.3
click at [80, 207] on div "You Found 1 deployment conflict(s). Resolving conflicts ... Deleted file '[URL]…" at bounding box center [290, 252] width 444 height 362
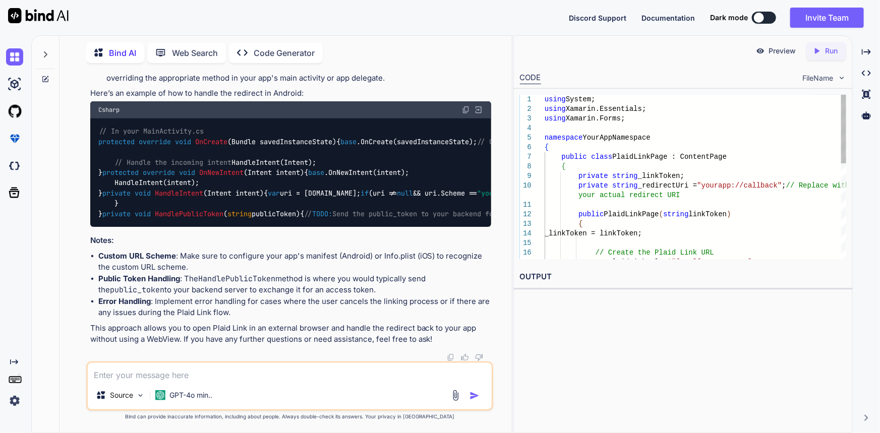
drag, startPoint x: 148, startPoint y: 243, endPoint x: 263, endPoint y: 241, distance: 115.5
click at [183, 198] on span "HandleIntent" at bounding box center [179, 193] width 48 height 9
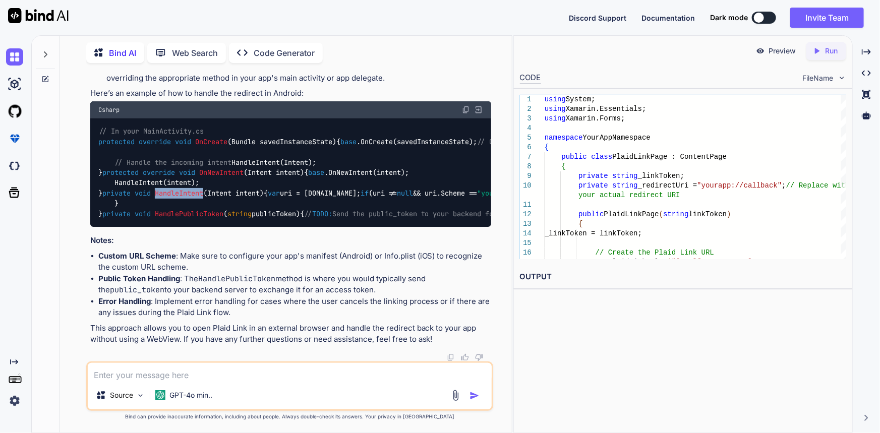
copy span "HandleIntent"
click at [209, 146] on span "OnCreate" at bounding box center [211, 141] width 32 height 9
copy span "OnCreate"
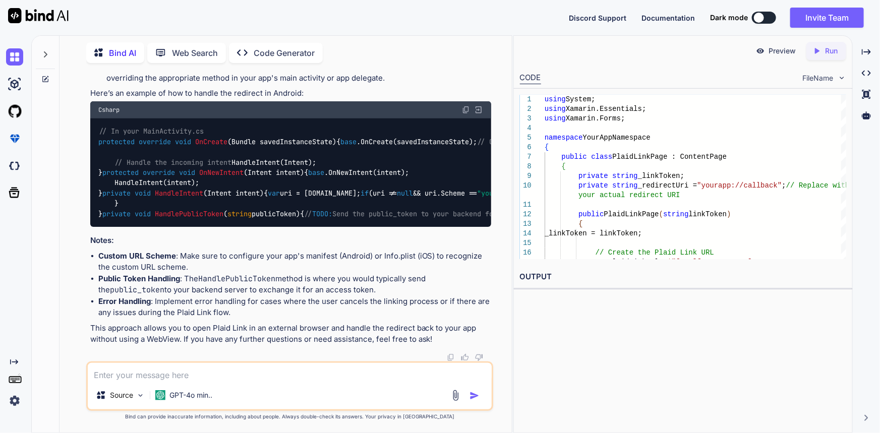
click at [240, 203] on div "// In your MainActivity.cs protected override void OnCreate ( Bundle savedInsta…" at bounding box center [290, 173] width 401 height 109
drag, startPoint x: 100, startPoint y: 276, endPoint x: 96, endPoint y: 168, distance: 107.5
click at [96, 168] on div "// In your MainActivity.cs protected override void OnCreate ( Bundle savedInsta…" at bounding box center [290, 173] width 401 height 109
copy code "protected override void OnCreate ( Bundle savedInstanceState ) { base .OnCreate…"
click at [314, 227] on div "// In your MainActivity.cs protected override void OnCreate ( Bundle savedInsta…" at bounding box center [290, 173] width 401 height 109
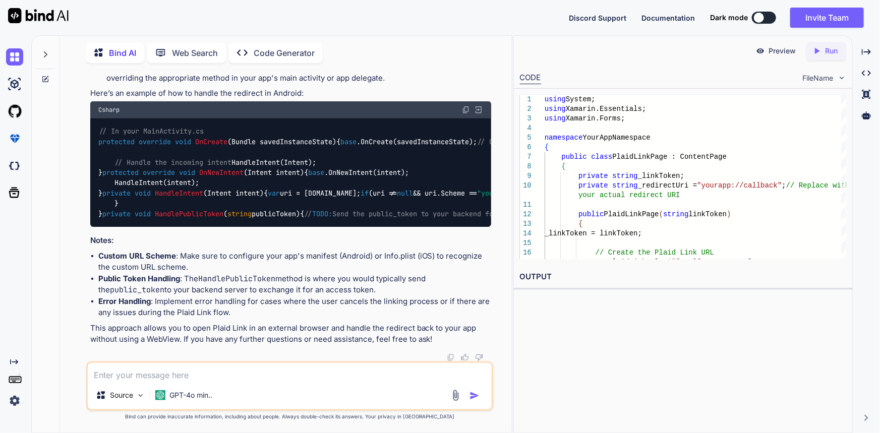
click at [294, 146] on span "Bundle savedInstanceState" at bounding box center [282, 141] width 101 height 9
drag, startPoint x: 99, startPoint y: 200, endPoint x: 138, endPoint y: 323, distance: 128.6
click at [138, 227] on div "// In your MainActivity.cs protected override void OnCreate ( Bundle savedInsta…" at bounding box center [290, 173] width 401 height 109
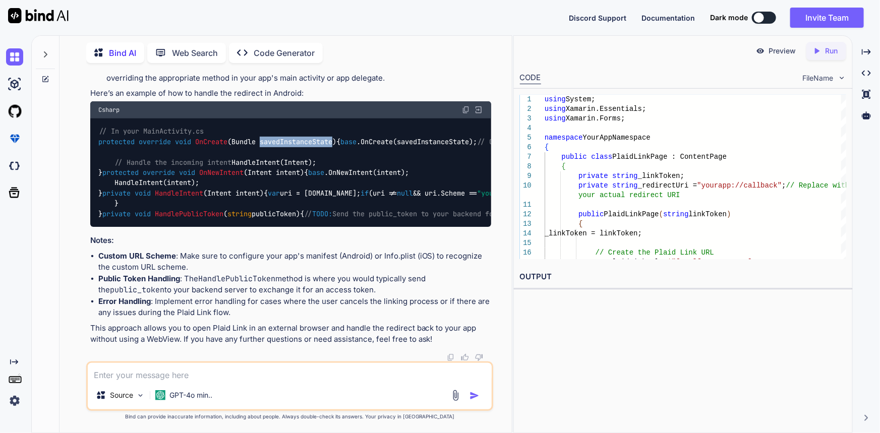
scroll to position [3174, 0]
click at [112, 227] on div "// In your MainActivity.cs protected override void OnCreate ( Bundle savedInsta…" at bounding box center [290, 173] width 401 height 109
copy code "// In your MainActivity.cs protected override void OnCreate ( Bundle savedInsta…"
click at [474, 273] on li "Custom URL Scheme : Make sure to configure your app's manifest (Android) or Inf…" at bounding box center [294, 262] width 393 height 23
click at [357, 273] on li "Custom URL Scheme : Make sure to configure your app's manifest (Android) or Inf…" at bounding box center [294, 262] width 393 height 23
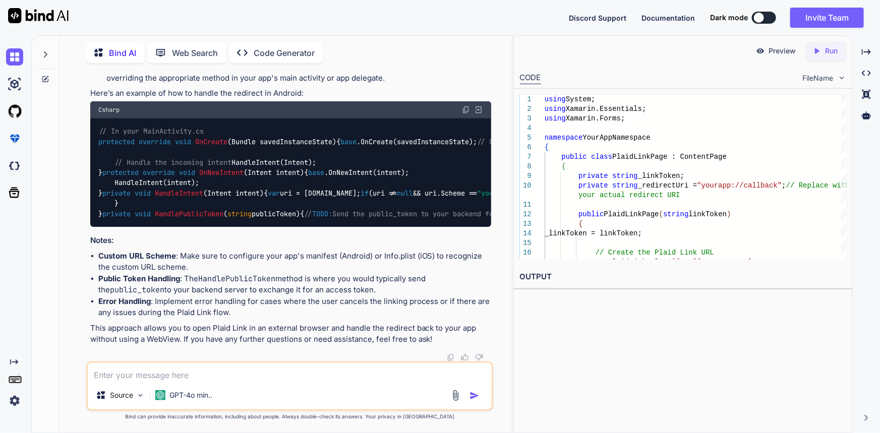
scroll to position [2990, 0]
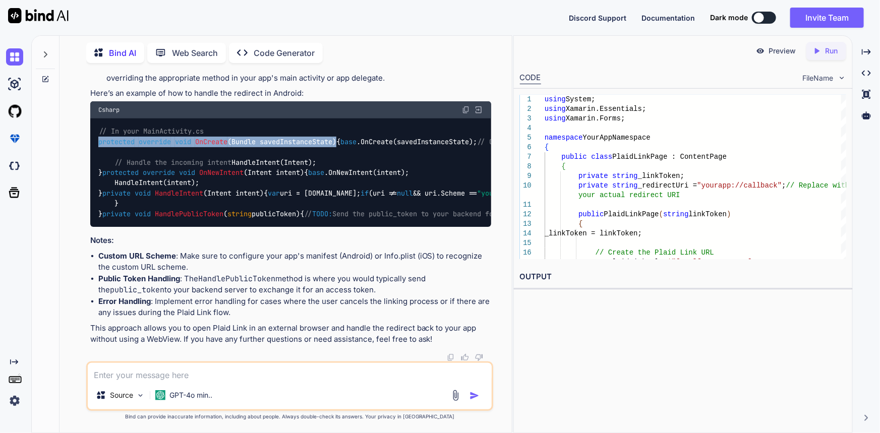
drag, startPoint x: 345, startPoint y: 167, endPoint x: 96, endPoint y: 165, distance: 249.7
click at [96, 165] on div "// In your MainActivity.cs protected override void OnCreate ( Bundle savedInsta…" at bounding box center [290, 173] width 401 height 109
copy span "protected override void OnCreate ( Bundle savedInstanceState )"
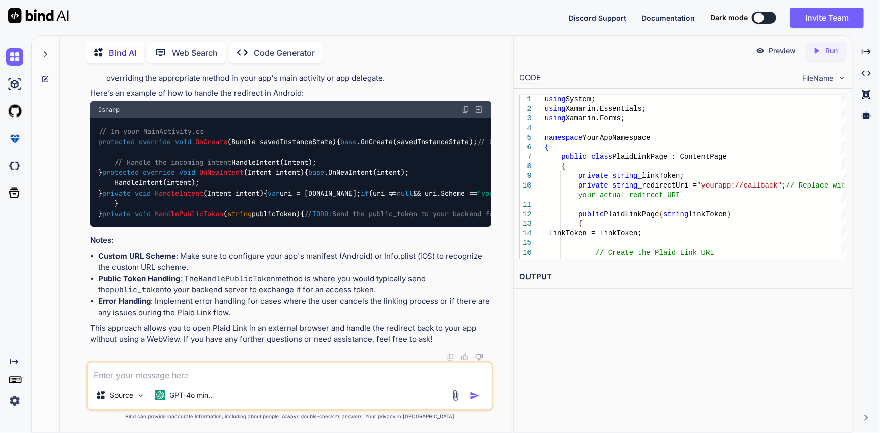
click at [241, 377] on textarea at bounding box center [290, 372] width 405 height 18
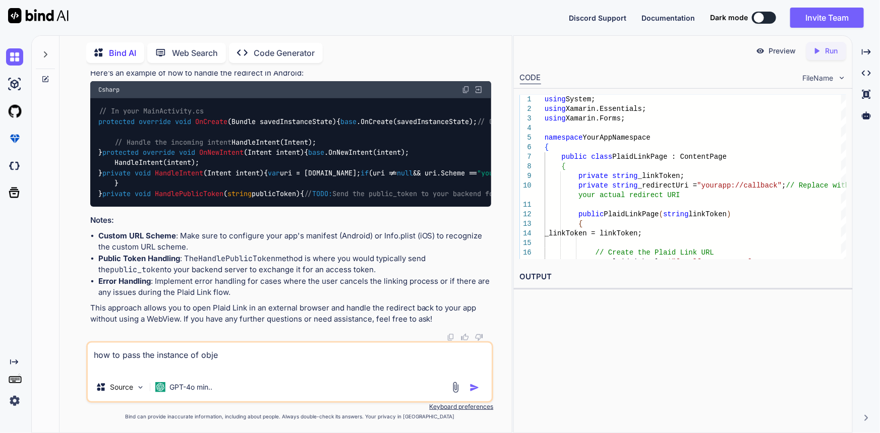
paste textarea "protected override void OnCreate(Bundle savedInstanceState)"
click at [272, 367] on textarea "how to pass the instance of obje protected override void OnCreate(Bundle savedI…" at bounding box center [290, 358] width 405 height 30
paste textarea "savedInstanceStat"
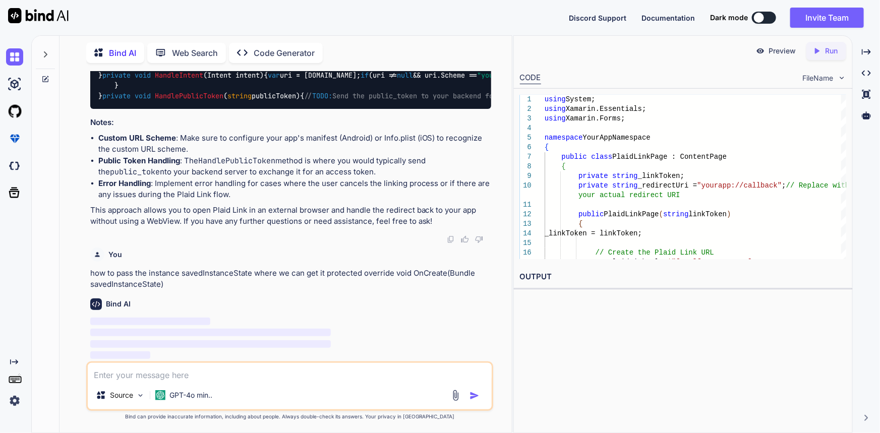
scroll to position [3358, 0]
click at [188, 376] on textarea at bounding box center [290, 372] width 405 height 18
drag, startPoint x: 318, startPoint y: 328, endPoint x: 226, endPoint y: 369, distance: 100.7
click at [226, 369] on textarea at bounding box center [290, 372] width 405 height 18
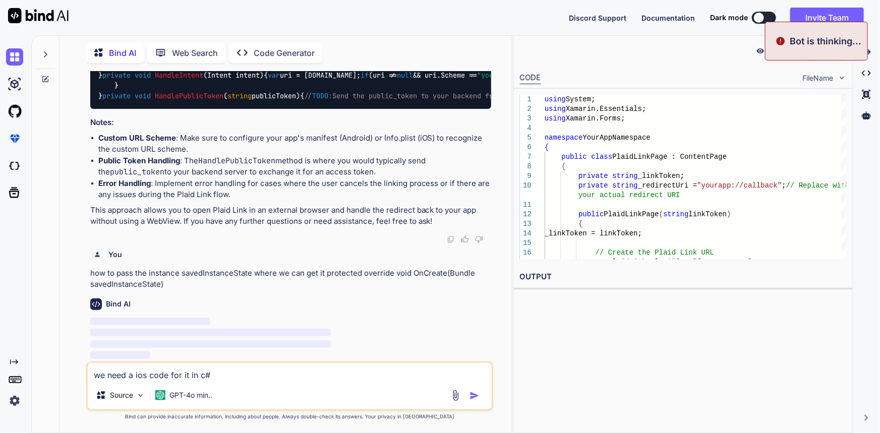
click at [224, 378] on textarea "we need a ios code for it in c#" at bounding box center [290, 372] width 405 height 18
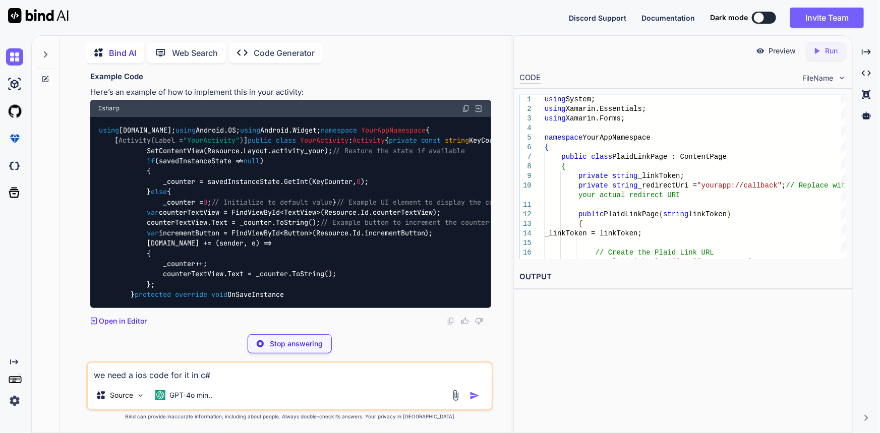
scroll to position [3963, 0]
click at [250, 378] on textarea "we need a ios code for it in c#" at bounding box center [290, 372] width 405 height 18
click at [282, 345] on p "Stop answering" at bounding box center [296, 344] width 53 height 10
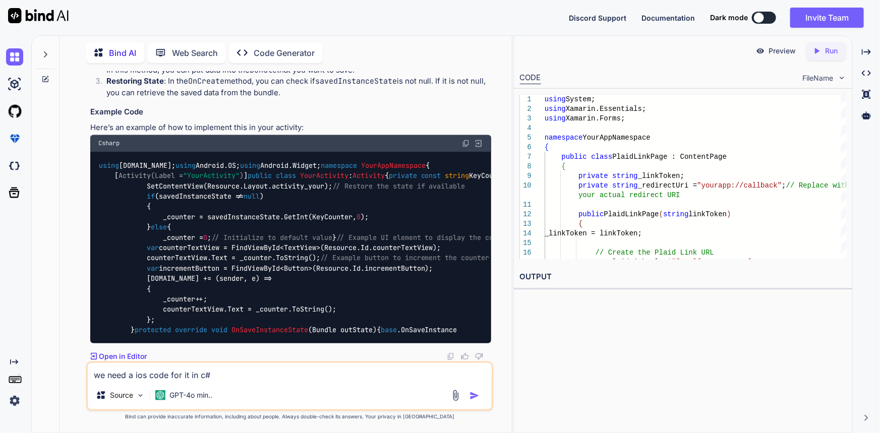
click at [477, 398] on img "button" at bounding box center [475, 396] width 10 height 10
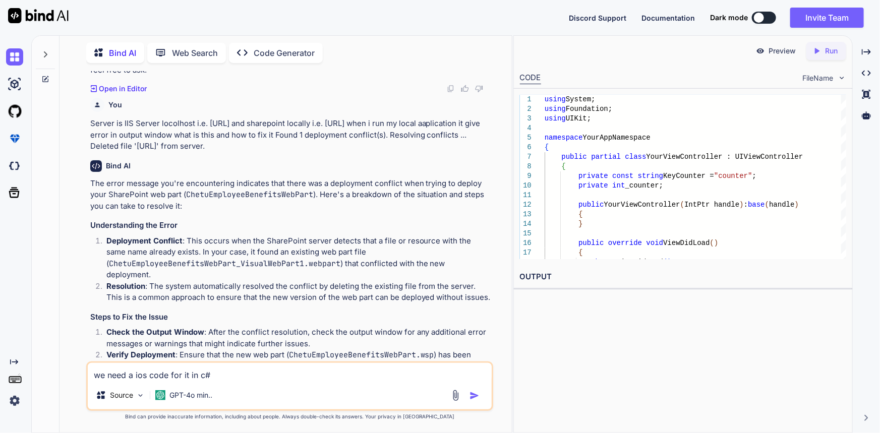
scroll to position [237, 0]
drag, startPoint x: 89, startPoint y: 143, endPoint x: 266, endPoint y: 182, distance: 181.7
click at [266, 182] on div "You Found 1 deployment conflict(s). Resolving conflicts ... Deleted file '[URL]…" at bounding box center [291, 216] width 406 height 291
click at [278, 211] on div "Bind AI The error message you're encountering indicates that there was a deploy…" at bounding box center [290, 387] width 401 height 470
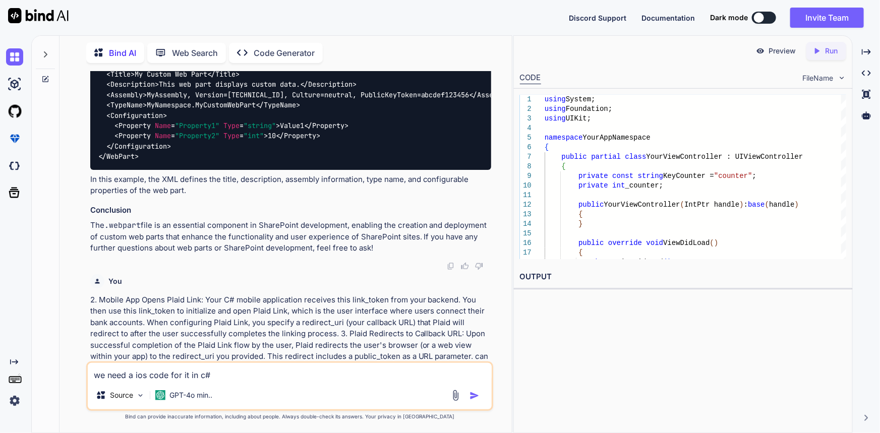
scroll to position [1154, 0]
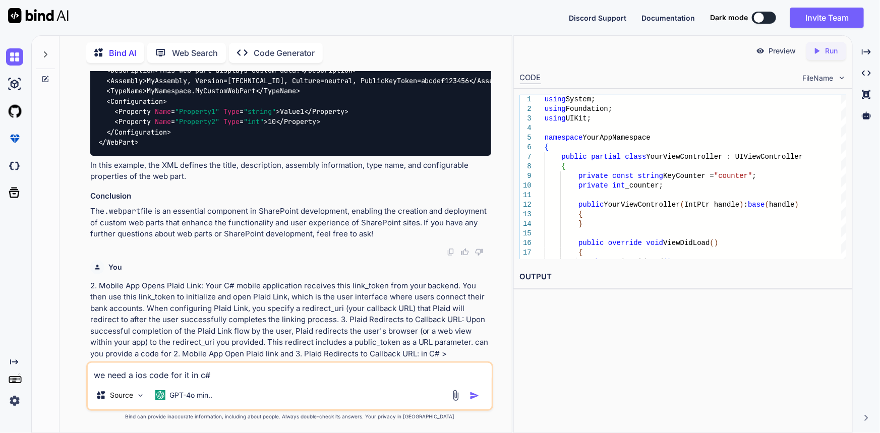
click at [246, 373] on textarea "we need a ios code for it in c#" at bounding box center [290, 372] width 405 height 18
paste textarea "// In your MainActivity.cs protected override void OnCreate(Bundle savedInstanc…"
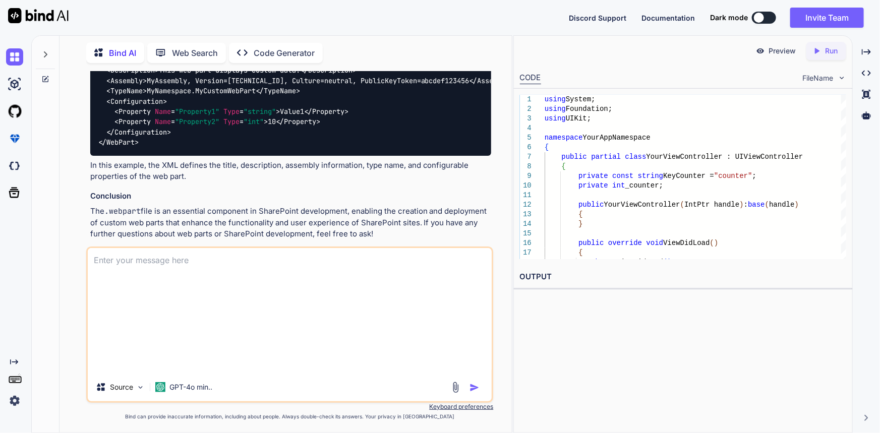
scroll to position [0, 0]
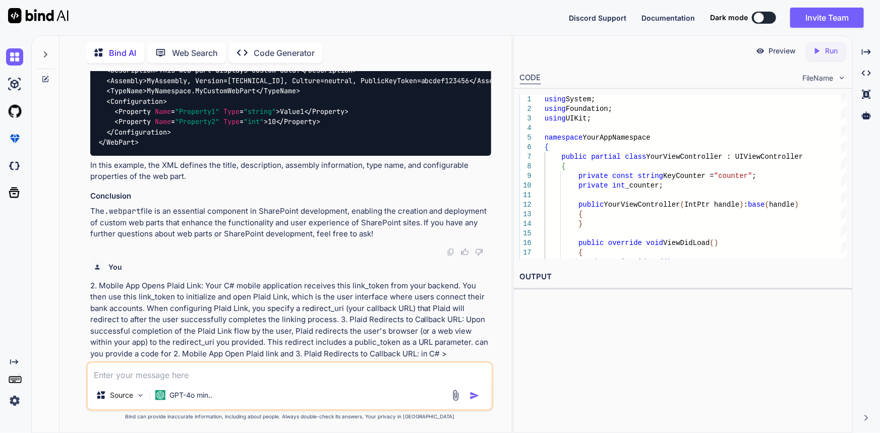
paste textarea "2. Mobile App Opens Plaid Link: Your C# mobile application receives this link_t…"
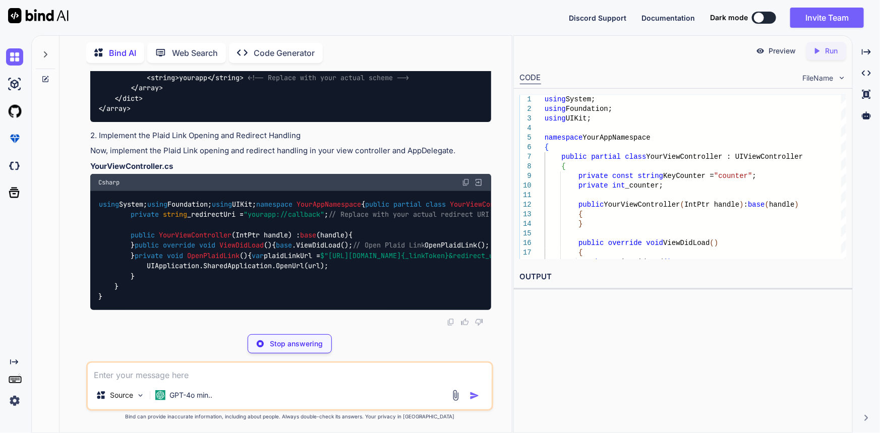
scroll to position [5456, 0]
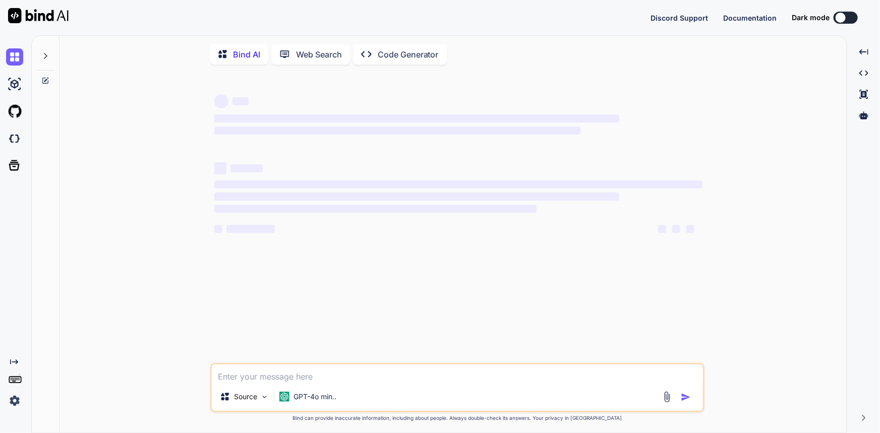
type textarea "x"
click at [320, 377] on textarea at bounding box center [457, 374] width 491 height 18
type textarea "[URL][DOMAIN_NAME]"
type textarea "x"
type textarea "thttps://[DOMAIN_NAME][URL]"
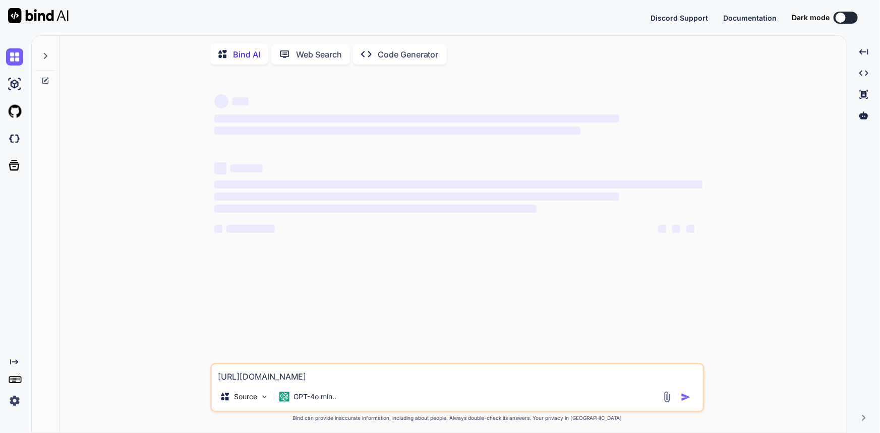
type textarea "x"
type textarea "thhttps://[DOMAIN_NAME][URL]"
type textarea "x"
type textarea "thihttps://[DOMAIN_NAME][URL]"
type textarea "x"
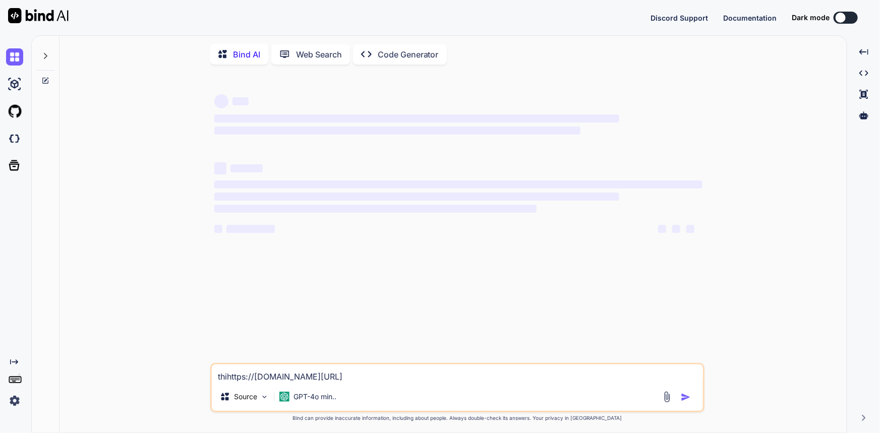
type textarea "thishttps://uatapi.usefairshare.com/plaid/callback"
type textarea "x"
type textarea "this https://uatapi.usefairshare.com/plaid/callback"
type textarea "x"
type textarea "this ihttps://uatapi.usefairshare.com/plaid/callback"
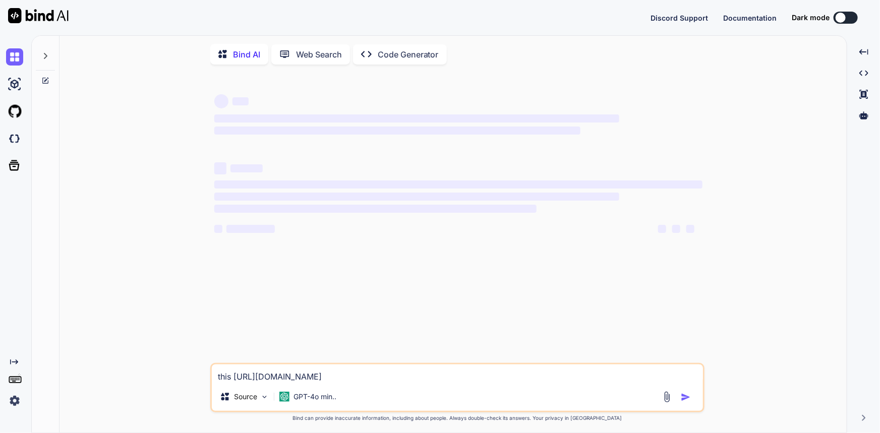
type textarea "x"
type textarea "this ishttps://uatapi.usefairshare.com/plaid/callback"
type textarea "x"
type textarea "this is https://uatapi.usefairshare.com/plaid/callback"
type textarea "x"
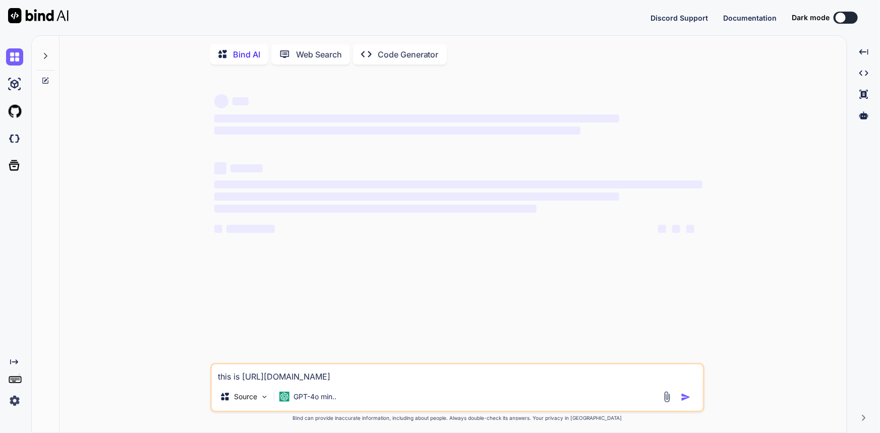
type textarea "this is mhttps://uatapi.usefairshare.com/plaid/callback"
type textarea "x"
type textarea "this is myhttps://uatapi.usefairshare.com/plaid/callback"
type textarea "x"
type textarea "this is my https://uatapi.usefairshare.com/plaid/callback"
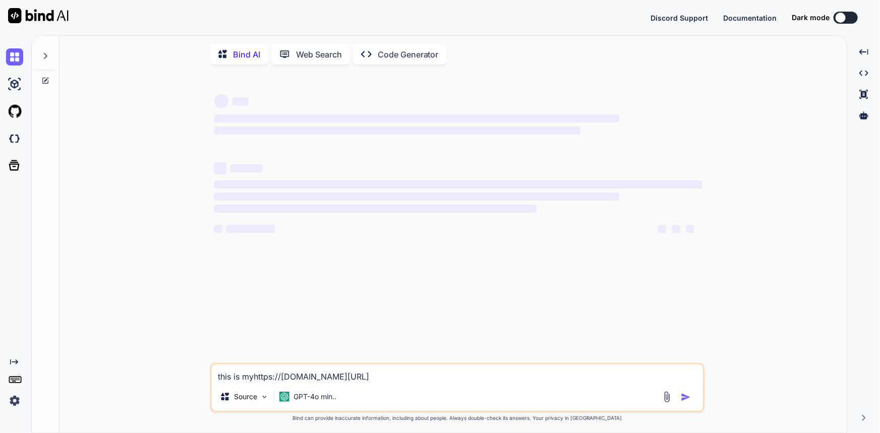
type textarea "x"
type textarea "this is my chttps://uatapi.usefairshare.com/plaid/callback"
type textarea "x"
type textarea "this is my cahttps://uatapi.usefairshare.com/plaid/callback"
type textarea "x"
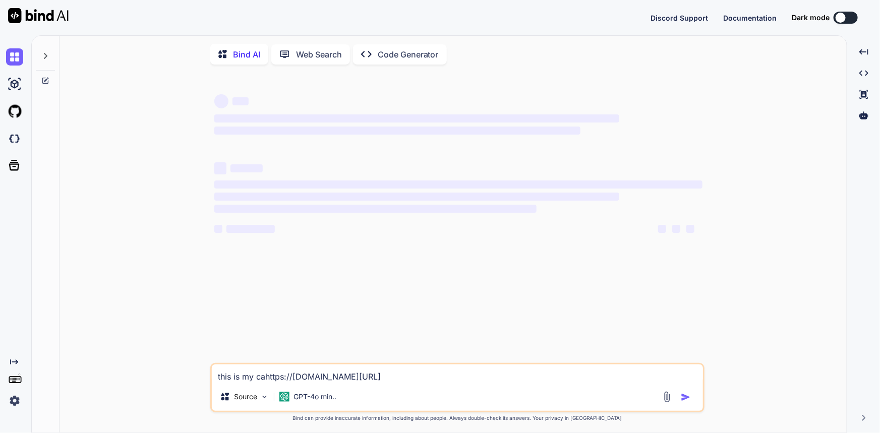
type textarea "this is my calhttps://uatapi.usefairshare.com/plaid/callback"
type textarea "x"
type textarea "this is my callhttps://uatapi.usefairshare.com/plaid/callback"
type textarea "x"
type textarea "this is my call https://uatapi.usefairshare.com/plaid/callback"
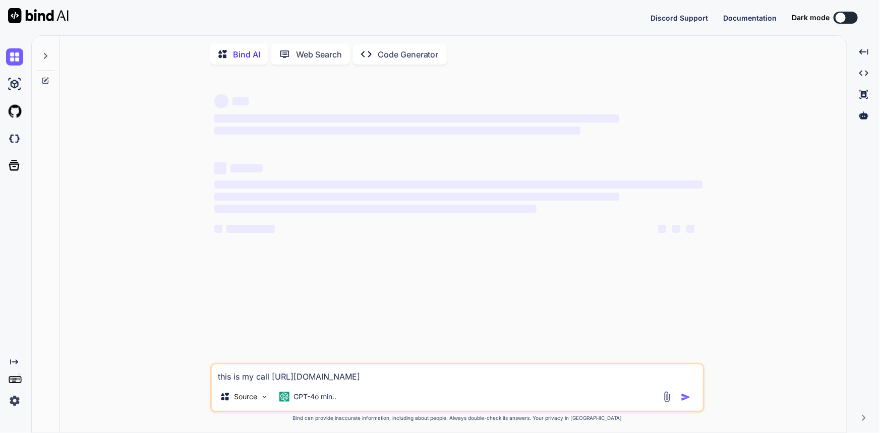
type textarea "x"
type textarea "this is my call bhttps://uatapi.usefairshare.com/plaid/callback"
type textarea "x"
type textarea "this is my call bahttps://uatapi.usefairshare.com/plaid/callback"
type textarea "x"
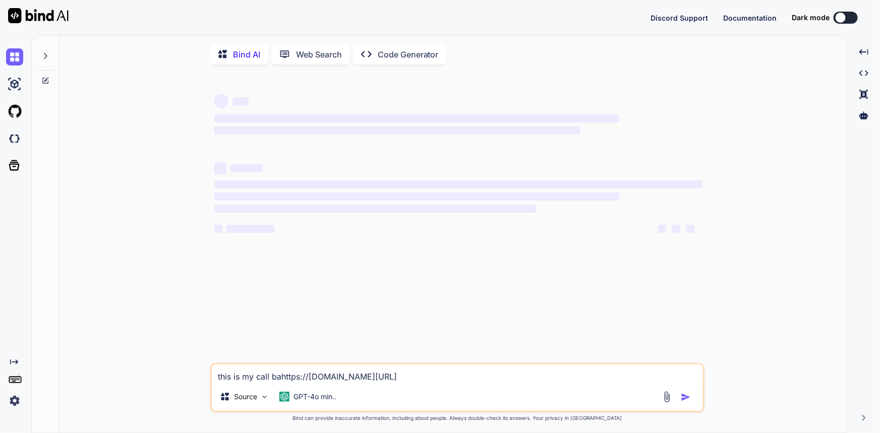
type textarea "this is my call bachttps://uatapi.usefairshare.com/plaid/callback"
type textarea "x"
type textarea "this is my call backhttps://uatapi.usefairshare.com/plaid/callback"
type textarea "x"
type textarea "this is my call back https://uatapi.usefairshare.com/plaid/callback"
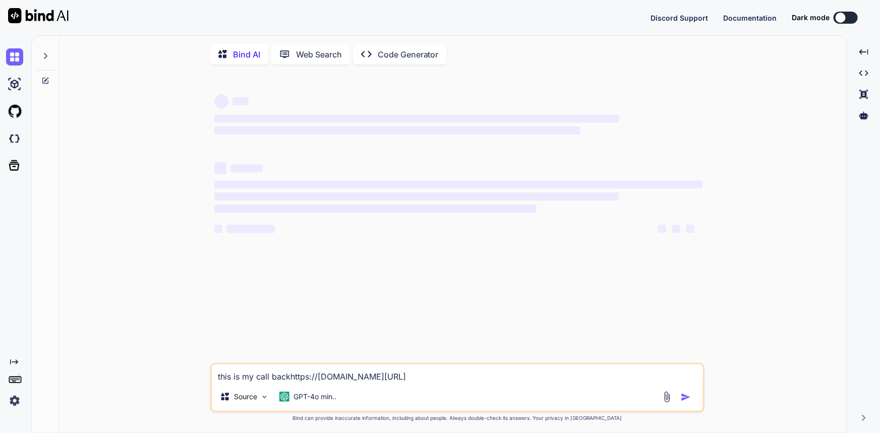
type textarea "x"
type textarea "this is my call back uhttps://uatapi.usefairshare.com/plaid/callback"
type textarea "x"
type textarea "this is my call back urhttps://uatapi.usefairshare.com/plaid/callback"
type textarea "x"
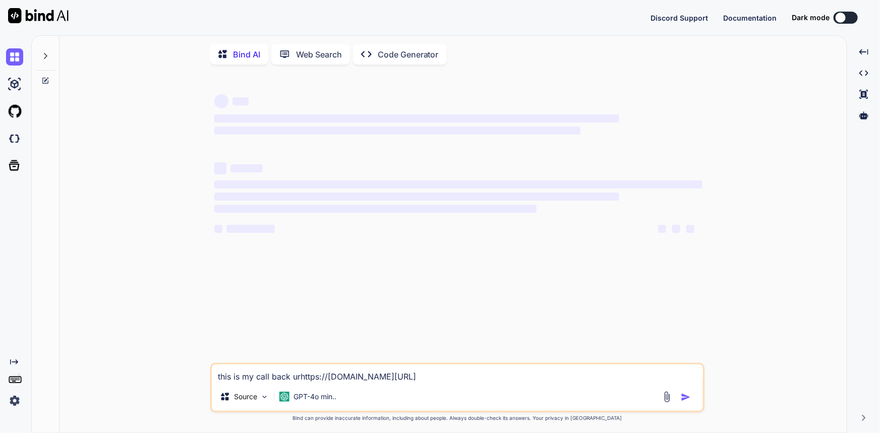
type textarea "this is my call back urlhttps://uatapi.usefairshare.com/plaid/callback"
type textarea "x"
type textarea "this is my call back url https://uatapi.usefairshare.com/plaid/callback"
type textarea "x"
type textarea "this is my call back url https://uatapi.usefairshare.com/plaid/callbackb"
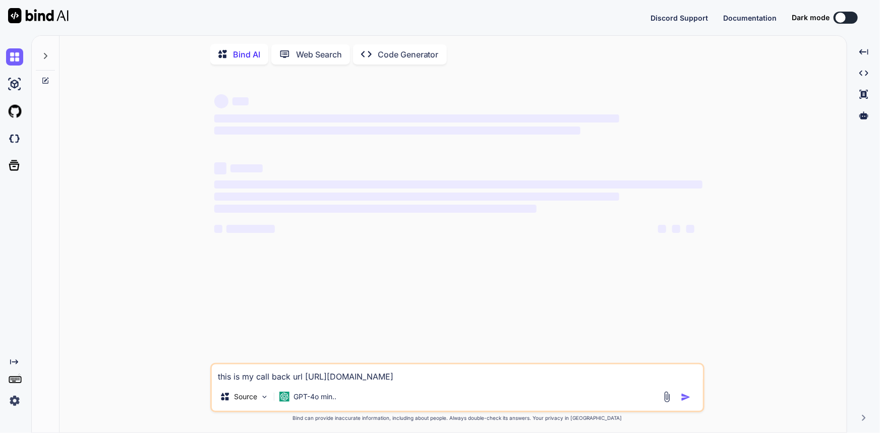
type textarea "x"
type textarea "this is my call back url https://uatapi.usefairshare.com/plaid/callbackbu"
type textarea "x"
type textarea "this is my call back url https://uatapi.usefairshare.com/plaid/callbackbut"
type textarea "x"
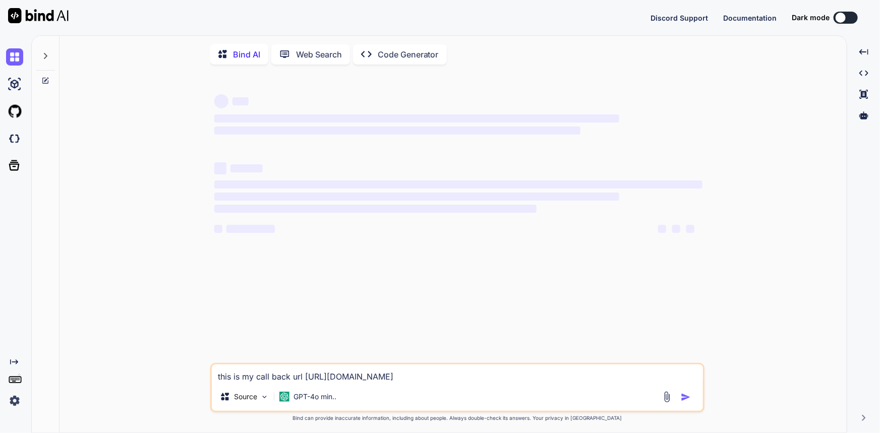
type textarea "this is my call back url https://uatapi.usefairshare.com/plaid/callbackbut"
type textarea "x"
type textarea "this is my call back url https://uatapi.usefairshare.com/plaid/callbackbut w"
type textarea "x"
type textarea "this is my call back url https://uatapi.usefairshare.com/plaid/callbackbut we"
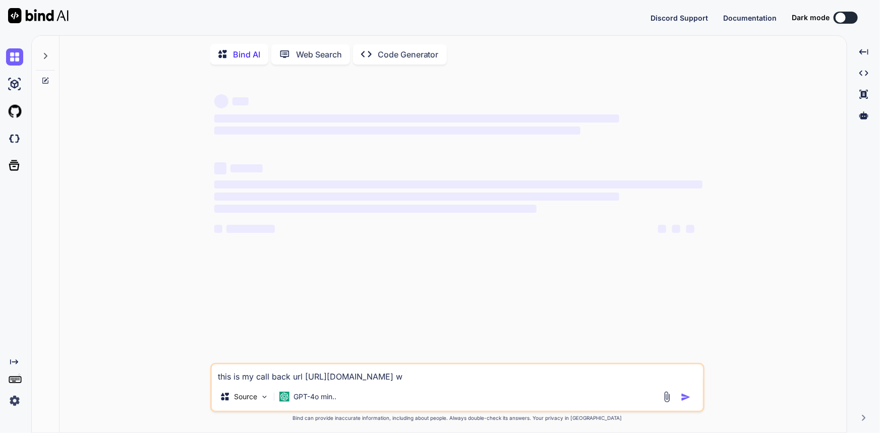
type textarea "x"
type textarea "this is my call back url https://uatapi.usefairshare.com/plaid/callbackbut we"
type textarea "x"
type textarea "this is my call back url https://uatapi.usefairshare.com/plaid/callbackbut we a"
type textarea "x"
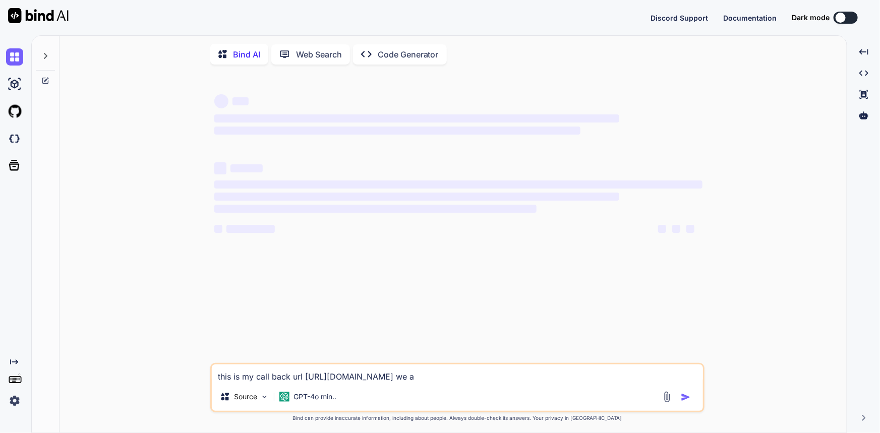
type textarea "this is my call back url https://uatapi.usefairshare.com/plaid/callbackbut we ar"
type textarea "x"
type textarea "this is my call back url https://uatapi.usefairshare.com/plaid/callbackbut we a…"
type textarea "x"
type textarea "this is my call back url https://uatapi.usefairshare.com/plaid/callbackbut we a…"
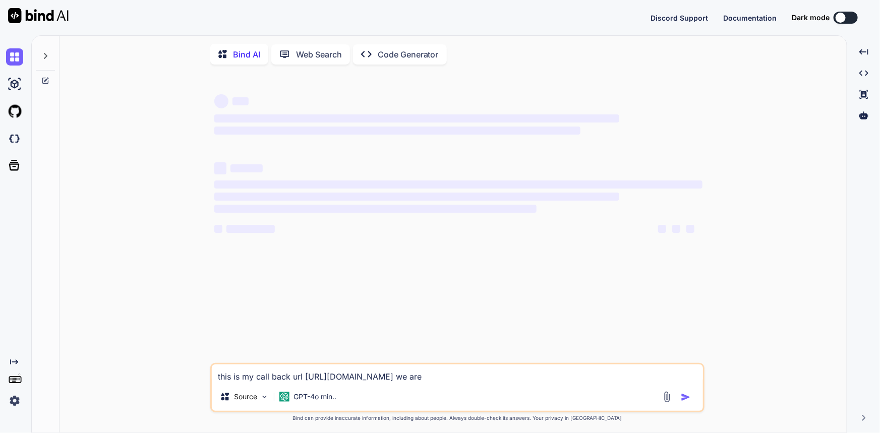
type textarea "x"
type textarea "this is my call back url https://uatapi.usefairshare.com/plaid/callbackbut we a…"
type textarea "x"
type textarea "this is my call back url https://uatapi.usefairshare.com/plaid/callbackbut we a…"
type textarea "x"
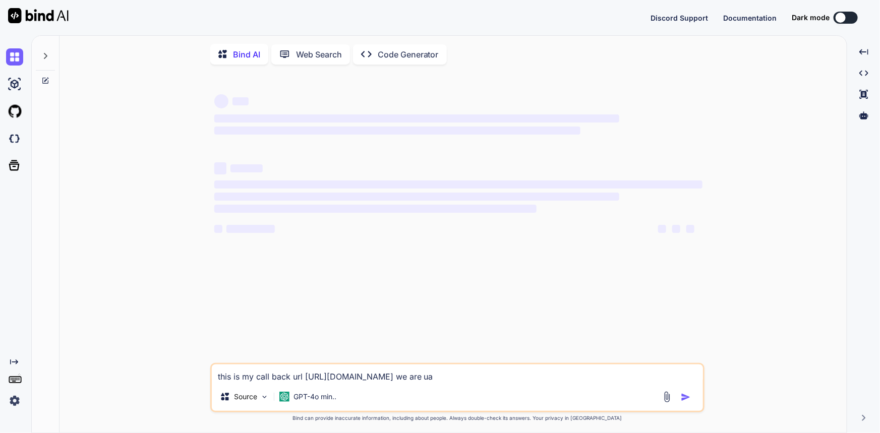
type textarea "this is my call back url https://uatapi.usefairshare.com/plaid/callbackbut we a…"
type textarea "x"
type textarea "this is my call back url https://uatapi.usefairshare.com/plaid/callbackbut we a…"
type textarea "x"
type textarea "this is my call back url https://uatapi.usefairshare.com/plaid/callbackbut we a…"
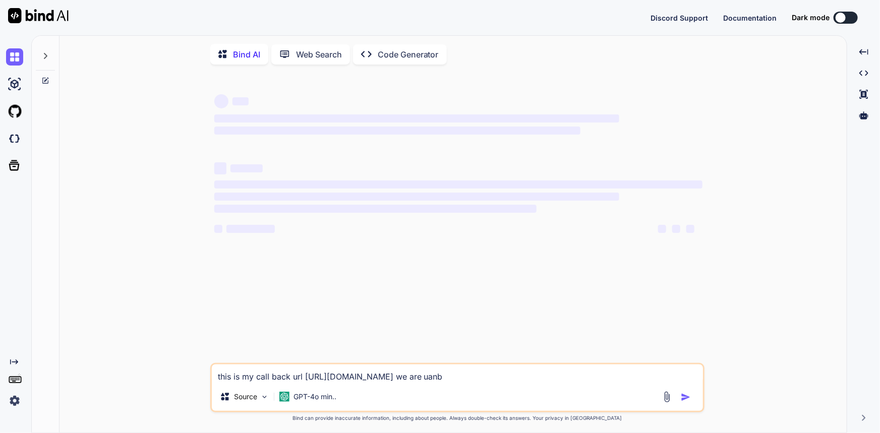
type textarea "x"
type textarea "this is my call back url https://uatapi.usefairshare.com/plaid/callbackbut we a…"
type textarea "x"
type textarea "this is my call back url https://uatapi.usefairshare.com/plaid/callbackbut we a…"
type textarea "x"
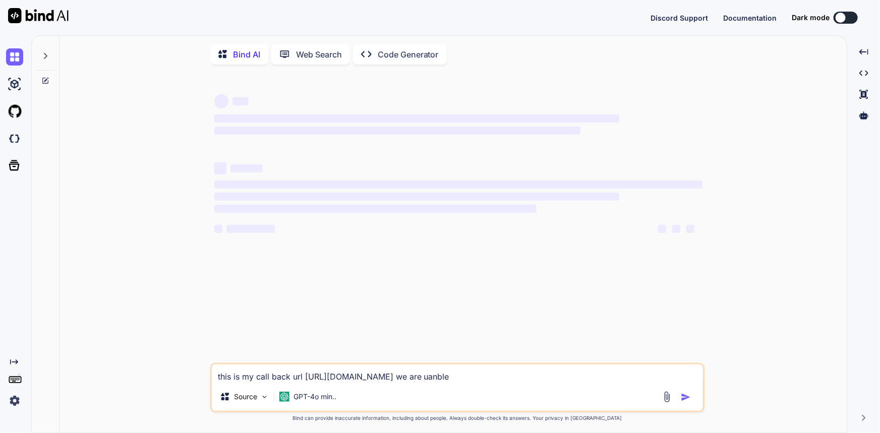
type textarea "this is my call back url https://uatapi.usefairshare.com/plaid/callbackbut we a…"
type textarea "x"
type textarea "this is my call back url https://uatapi.usefairshare.com/plaid/callbackbut we a…"
type textarea "x"
type textarea "this is my call back url https://uatapi.usefairshare.com/plaid/callbackbut we a…"
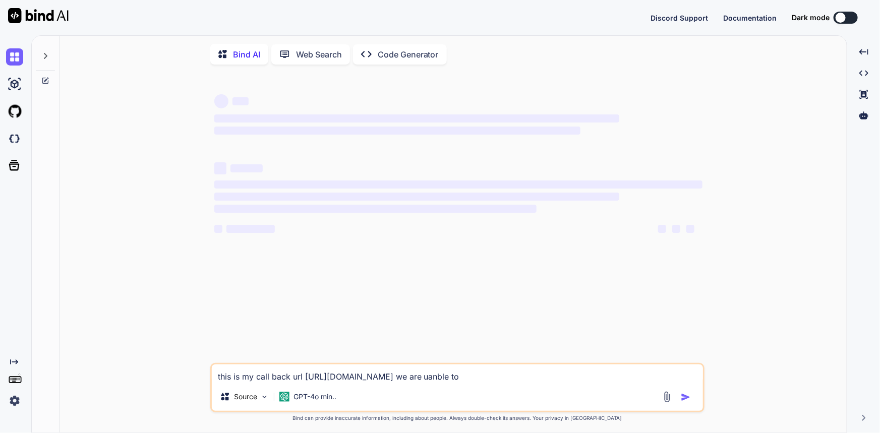
type textarea "x"
type textarea "this is my call back url https://uatapi.usefairshare.com/plaid/callbackbut we a…"
type textarea "x"
type textarea "this is my call back url https://uatapi.usefairshare.com/plaid/callbackbut we a…"
type textarea "x"
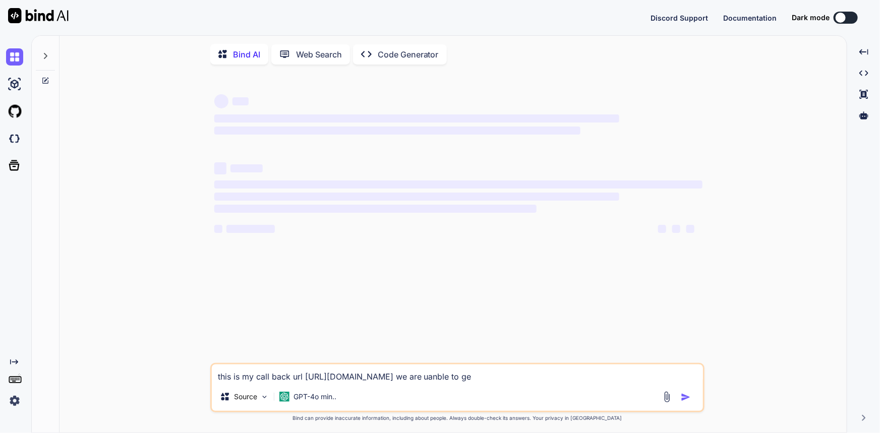
type textarea "this is my call back url https://uatapi.usefairshare.com/plaid/callbackbut we a…"
type textarea "x"
type textarea "this is my call back url https://uatapi.usefairshare.com/plaid/callbackbut we a…"
type textarea "x"
type textarea "this is my call back url https://uatapi.usefairshare.com/plaid/callbackbut we a…"
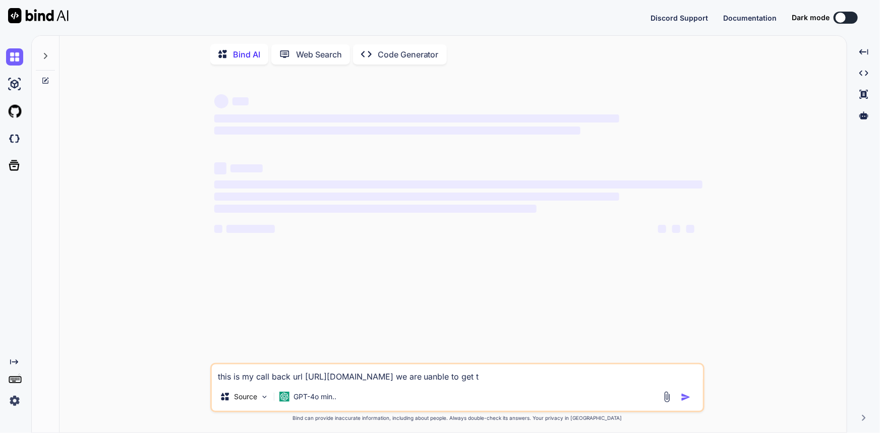
type textarea "x"
type textarea "this is my call back url https://uatapi.usefairshare.com/plaid/callbackbut we a…"
type textarea "x"
type textarea "this is my call back url https://uatapi.usefairshare.com/plaid/callbackbut we a…"
type textarea "x"
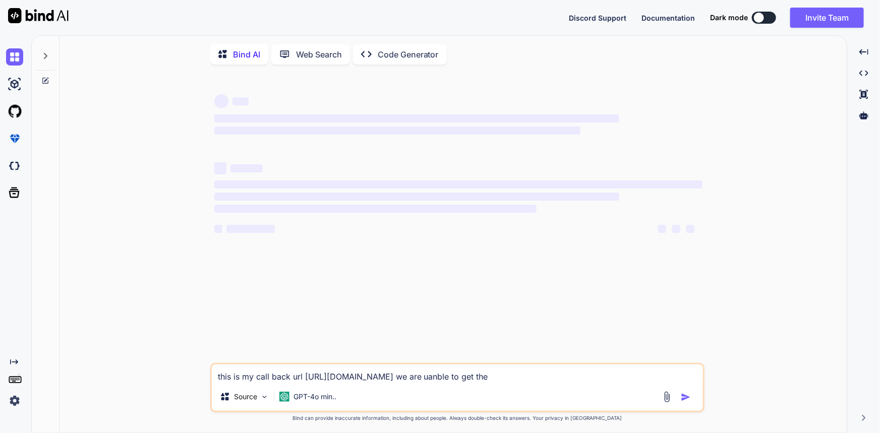
type textarea "this is my call back url https://uatapi.usefairshare.com/plaid/callbackbut we a…"
type textarea "x"
type textarea "this is my call back url https://uatapi.usefairshare.com/plaid/callbackbut we a…"
type textarea "x"
type textarea "this is my call back url https://uatapi.usefairshare.com/plaid/callbackbut we a…"
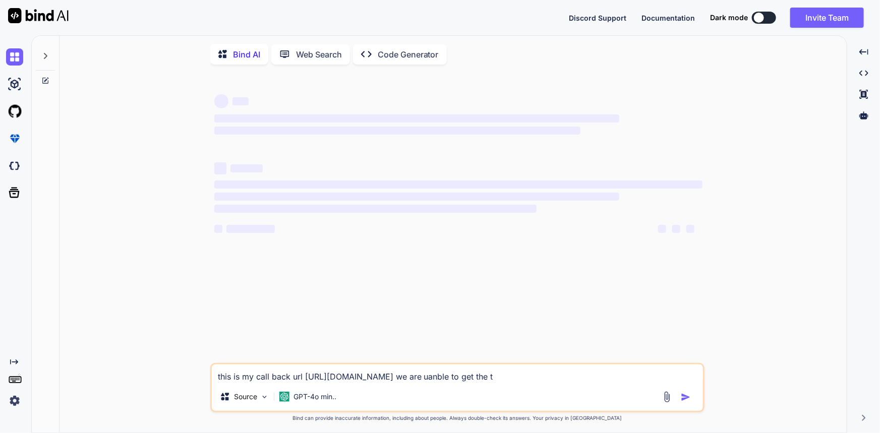
type textarea "x"
type textarea "this is my call back url https://uatapi.usefairshare.com/plaid/callbackbut we a…"
type textarea "x"
type textarea "this is my call back url https://uatapi.usefairshare.com/plaid/callbackbut we a…"
type textarea "x"
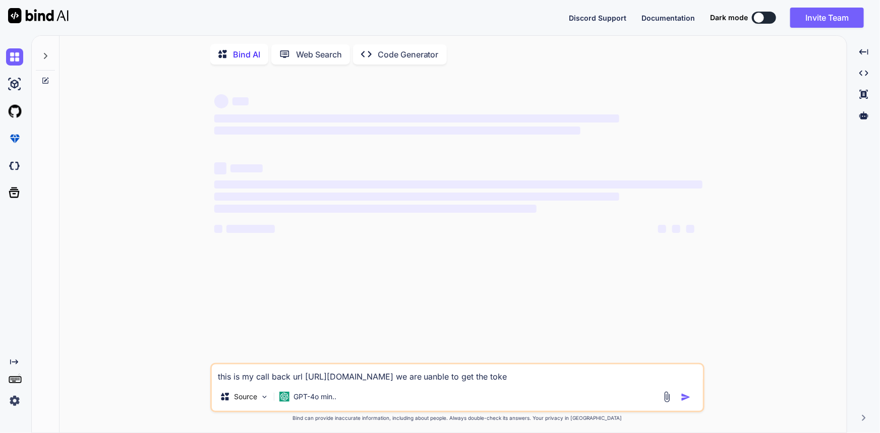
type textarea "this is my call back url https://uatapi.usefairshare.com/plaid/callbackbut we a…"
type textarea "x"
type textarea "this is my call back url https://uatapi.usefairshare.com/plaid/callbackbut we a…"
type textarea "x"
type textarea "this is my call back url https://uatapi.usefairshare.com/plaid/callbackbut we a…"
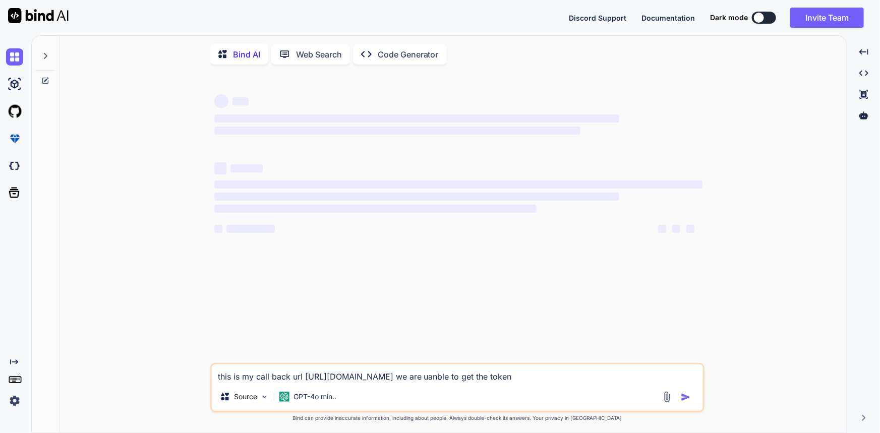
type textarea "x"
type textarea "this is my call back url https://uatapi.usefairshare.com/plaid/callbackbut we a…"
type textarea "x"
type textarea "this is my call back url https://uatapi.usefairshare.com/plaid/callbackbut we a…"
type textarea "x"
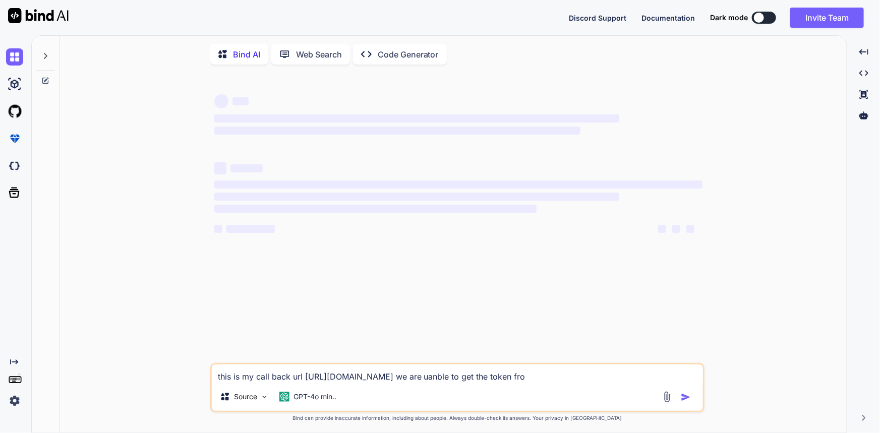
type textarea "this is my call back url https://uatapi.usefairshare.com/plaid/callbackbut we a…"
type textarea "x"
type textarea "this is my call back url https://uatapi.usefairshare.com/plaid/callbackbut we a…"
type textarea "x"
type textarea "this is my call back url https://uatapi.usefairshare.com/plaid/callbackbut we a…"
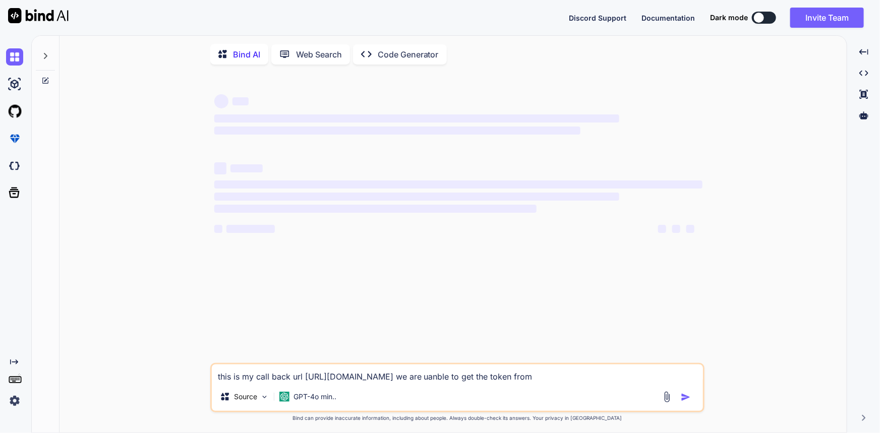
type textarea "x"
type textarea "this is my call back url https://uatapi.usefairshare.com/plaid/callbackbut we a…"
type textarea "x"
type textarea "this is my call back url https://uatapi.usefairshare.com/plaid/callbackbut we a…"
type textarea "x"
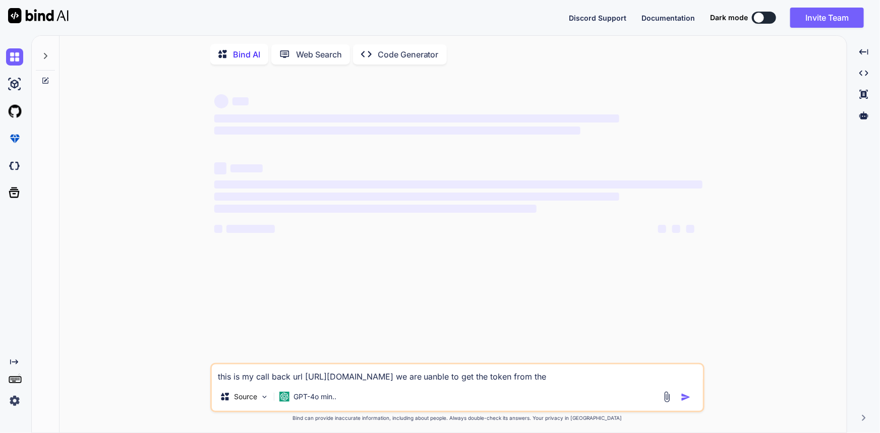
type textarea "this is my call back url https://uatapi.usefairshare.com/plaid/callbackbut we a…"
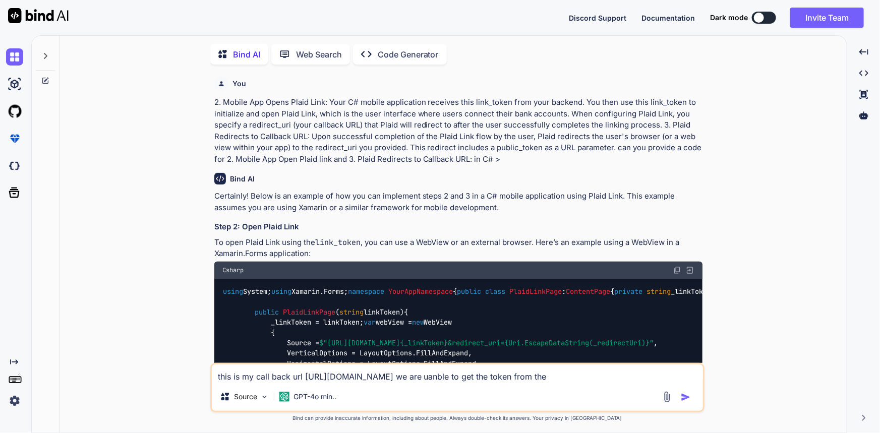
type textarea "x"
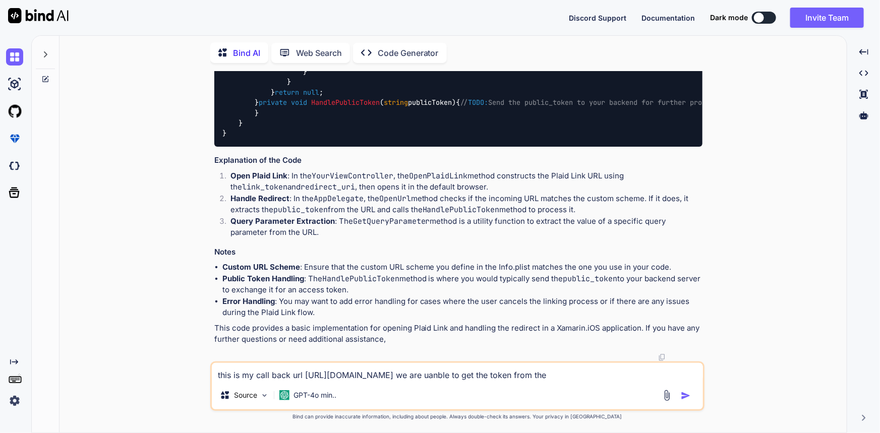
scroll to position [3811, 0]
type textarea "this is my call back url https://uatapi.usefairshare.com/plaid/callbackbut we a…"
type textarea "x"
type textarea "this is my call back url https://uatapi.usefairshare.com/plaid/callbackbut we a…"
type textarea "x"
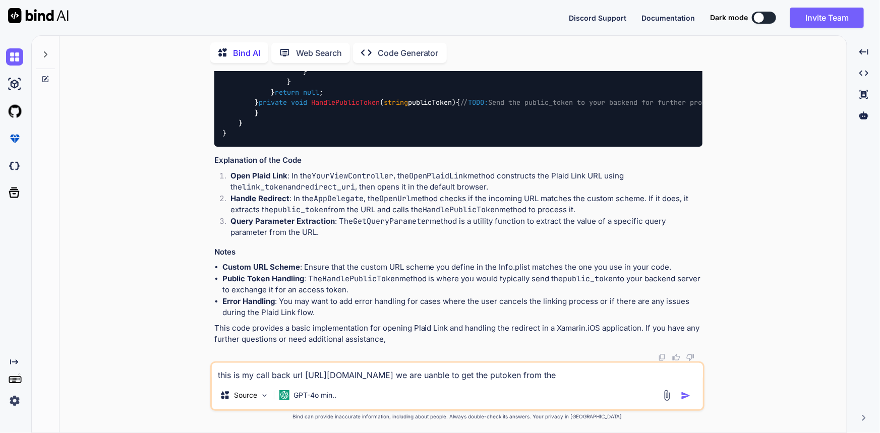
type textarea "this is my call back url https://uatapi.usefairshare.com/plaid/callbackbut we a…"
type textarea "x"
type textarea "this is my call back url https://uatapi.usefairshare.com/plaid/callbackbut we a…"
type textarea "x"
type textarea "this is my call back url https://uatapi.usefairshare.com/plaid/callbackbut we a…"
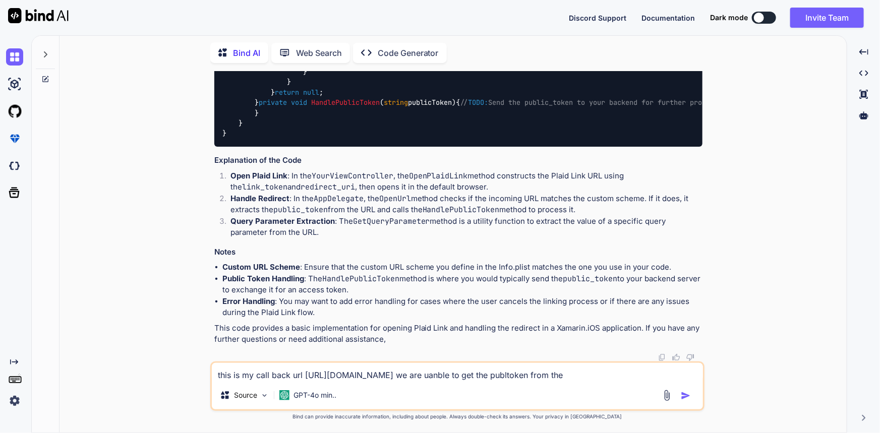
type textarea "x"
type textarea "this is my call back url https://uatapi.usefairshare.com/plaid/callbackbut we a…"
type textarea "x"
type textarea "this is my call back url https://uatapi.usefairshare.com/plaid/callbackbut we a…"
type textarea "x"
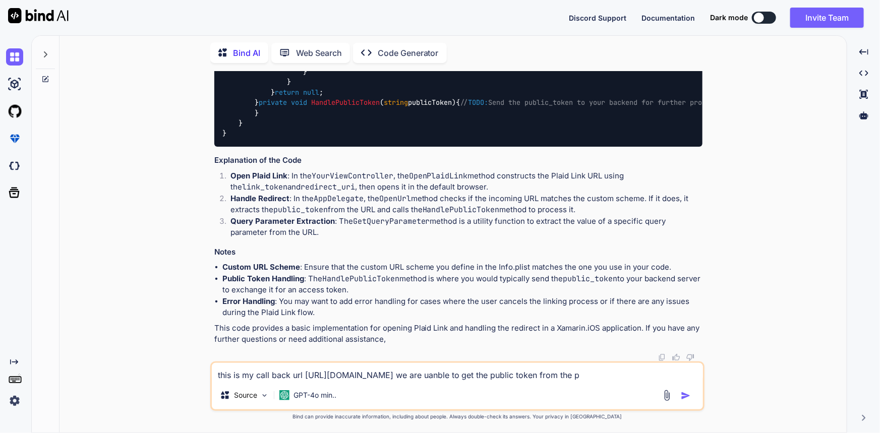
type textarea "this is my call back url https://uatapi.usefairshare.com/plaid/callbackbut we a…"
type textarea "x"
type textarea "this is my call back url https://uatapi.usefairshare.com/plaid/callbackbut we a…"
type textarea "x"
type textarea "this is my call back url https://uatapi.usefairshare.com/plaid/callbackbut we a…"
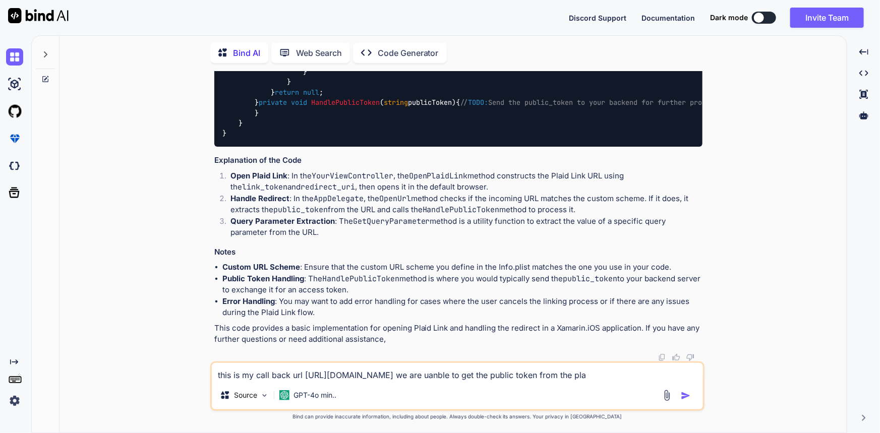
type textarea "x"
type textarea "this is my call back url https://uatapi.usefairshare.com/plaid/callbackbut we a…"
type textarea "x"
type textarea "this is my call back url https://uatapi.usefairshare.com/plaid/callbackbut we a…"
type textarea "x"
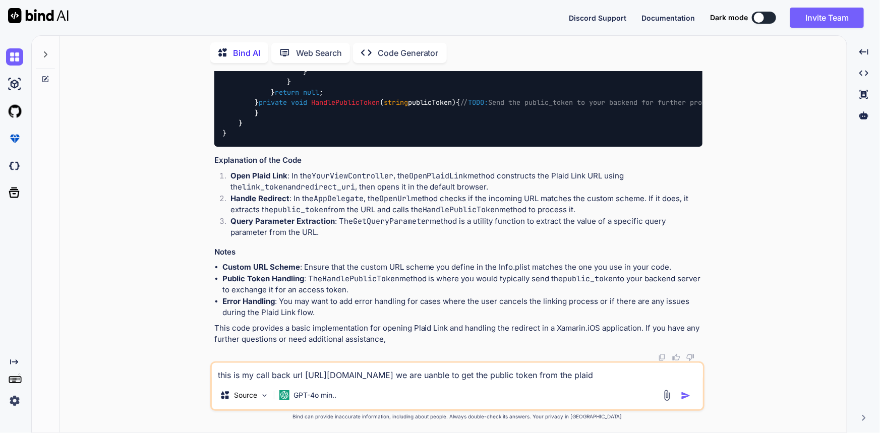
type textarea "this is my call back url https://uatapi.usefairshare.com/plaid/callbackbut we a…"
type textarea "x"
type textarea "this is my call back url https://uatapi.usefairshare.com/plaid/callbackbut we a…"
type textarea "x"
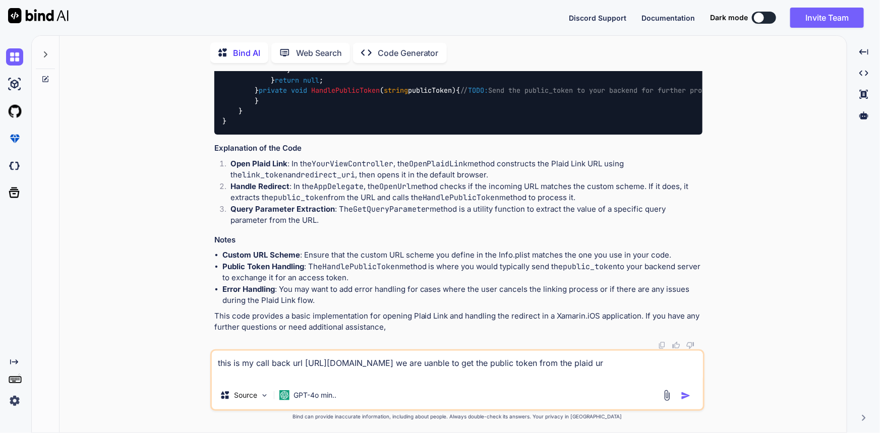
type textarea "this is my call back url https://uatapi.usefairshare.com/plaid/callbackbut we a…"
type textarea "x"
type textarea "this is my call back url https://uatapi.usefairshare.com/plaid/callbackbut we a…"
type textarea "x"
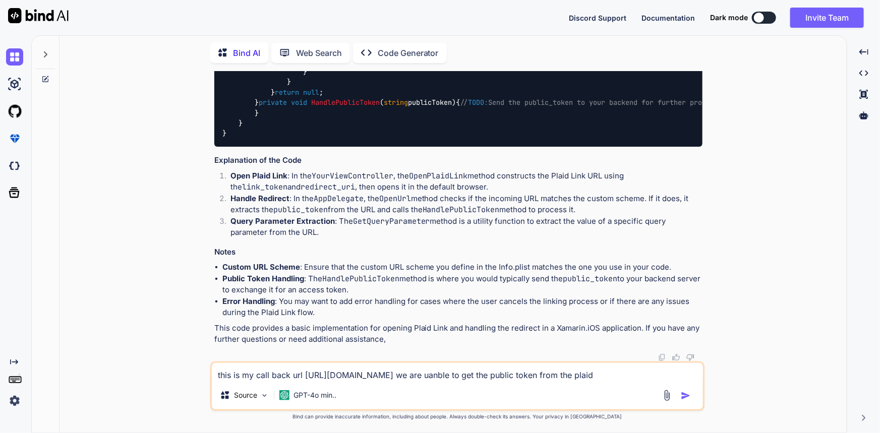
type textarea "this is my call back url https://uatapi.usefairshare.com/plaid/callbackbut we a…"
type textarea "x"
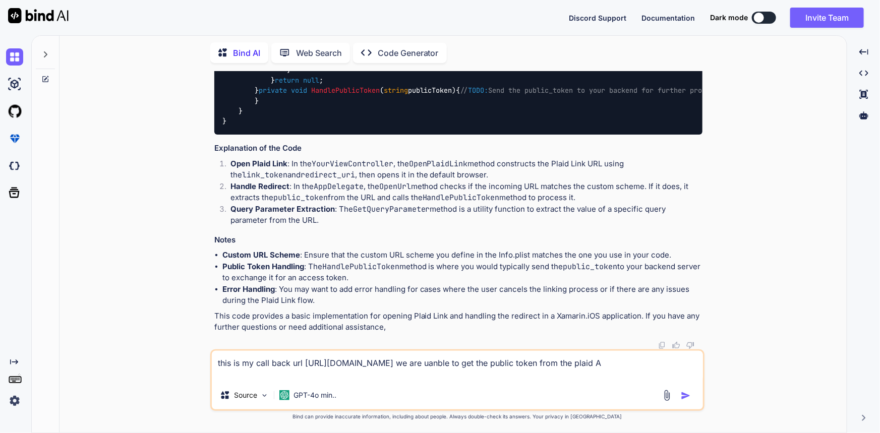
type textarea "this is my call back url https://uatapi.usefairshare.com/plaid/callbackbut we a…"
type textarea "x"
type textarea "this is my call back url https://uatapi.usefairshare.com/plaid/callbackbut we a…"
type textarea "x"
type textarea "this is my call back url https://uatapi.usefairshare.com/plaid/callbackbut we a…"
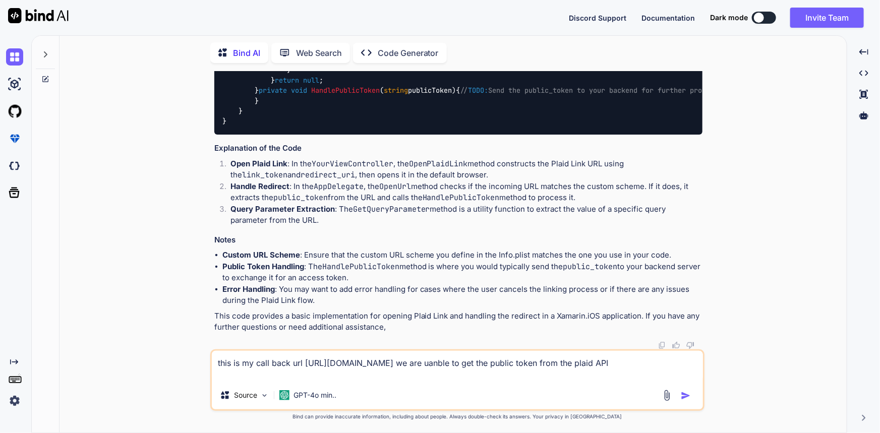
type textarea "x"
type textarea "this is my call back url https://uatapi.usefairshare.com/plaid/callbackbut we a…"
type textarea "x"
type textarea "this is my call back url https://uatapi.usefairshare.com/plaid/callbackbut we a…"
type textarea "x"
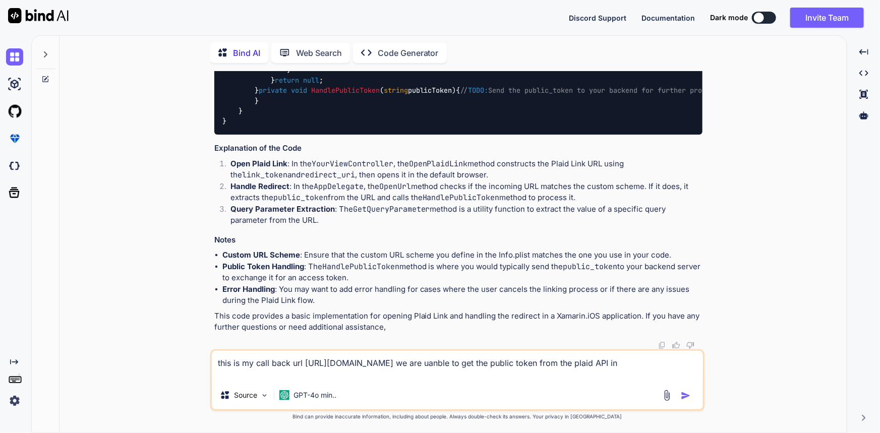
type textarea "this is my call back url https://uatapi.usefairshare.com/plaid/callbackbut we a…"
type textarea "x"
type textarea "this is my call back url https://uatapi.usefairshare.com/plaid/callbackbut we a…"
type textarea "x"
type textarea "this is my call back url https://uatapi.usefairshare.com/plaid/callbackbut we a…"
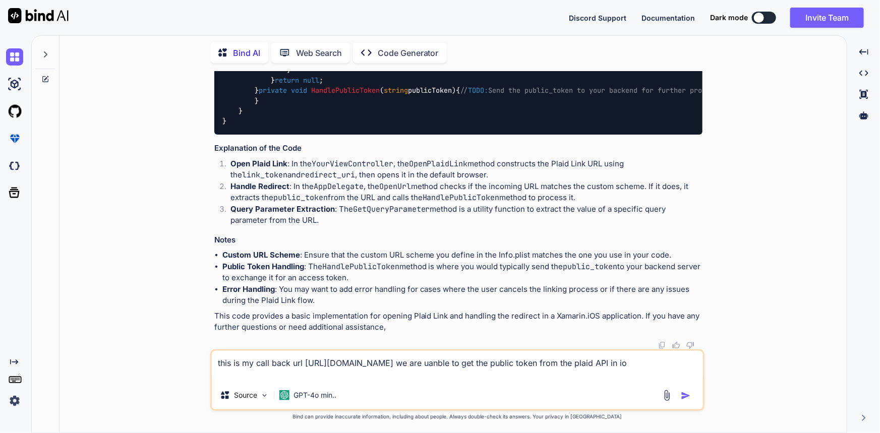
type textarea "x"
type textarea "this is my call back url https://uatapi.usefairshare.com/plaid/callbackbut we a…"
type textarea "x"
type textarea "this is my call back url https://uatapi.usefairshare.com/plaid/callbackbut we a…"
type textarea "x"
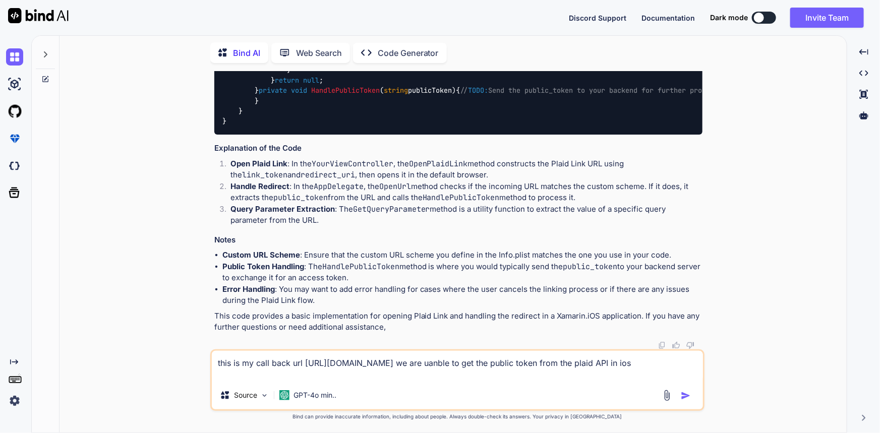
type textarea "this is my call back url https://uatapi.usefairshare.com/plaid/callbackbut we a…"
type textarea "x"
type textarea "this is my call back url https://uatapi.usefairshare.com/plaid/callbackbut we a…"
type textarea "x"
type textarea "this is my call back url https://uatapi.usefairshare.com/plaid/callbackbut we a…"
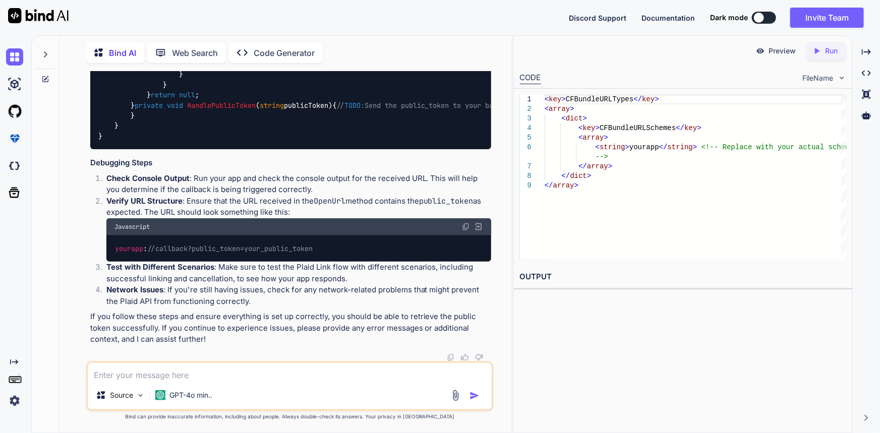
scroll to position [6276, 0]
copy code "NSUrl"
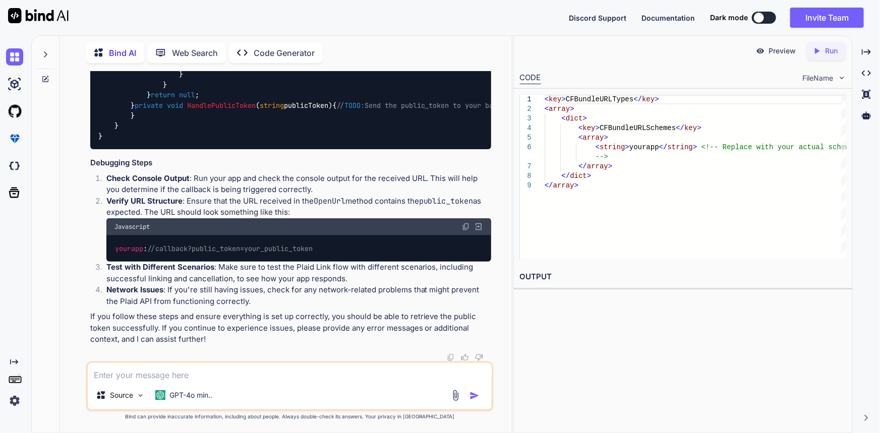
click at [271, 141] on code "using Foundation; using UIKit; namespace YourAppNamespace { [ Register( "AppDel…" at bounding box center [481, 23] width 767 height 237
copy code "GetQueryParameter"
click at [278, 38] on span "NSUrl url, string parameterName" at bounding box center [326, 33] width 117 height 9
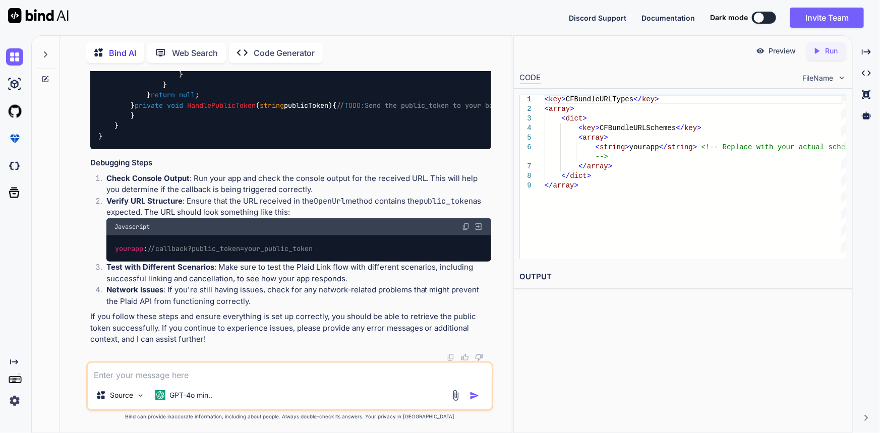
click at [278, 38] on span "NSUrl url, string parameterName" at bounding box center [326, 33] width 117 height 9
copy span "NSUrl"
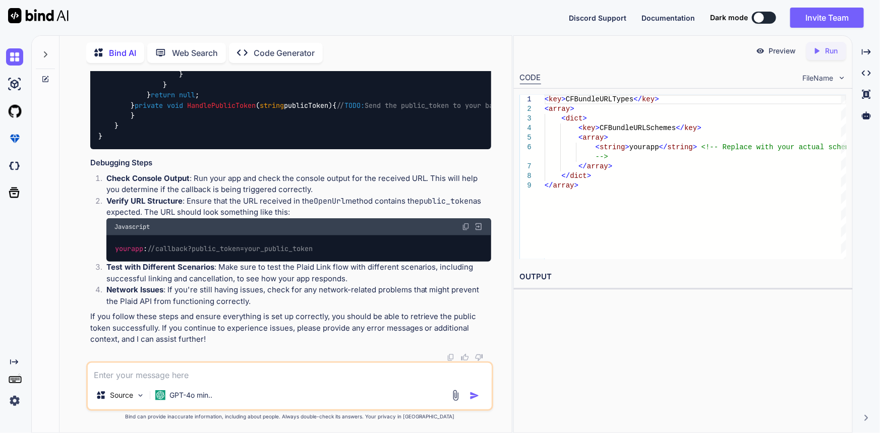
copy code "NSUrl"
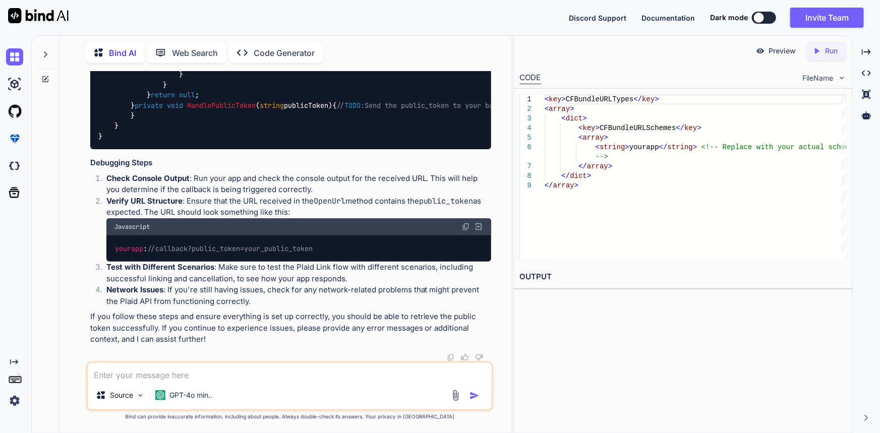
drag, startPoint x: 254, startPoint y: 182, endPoint x: 351, endPoint y: 181, distance: 96.8
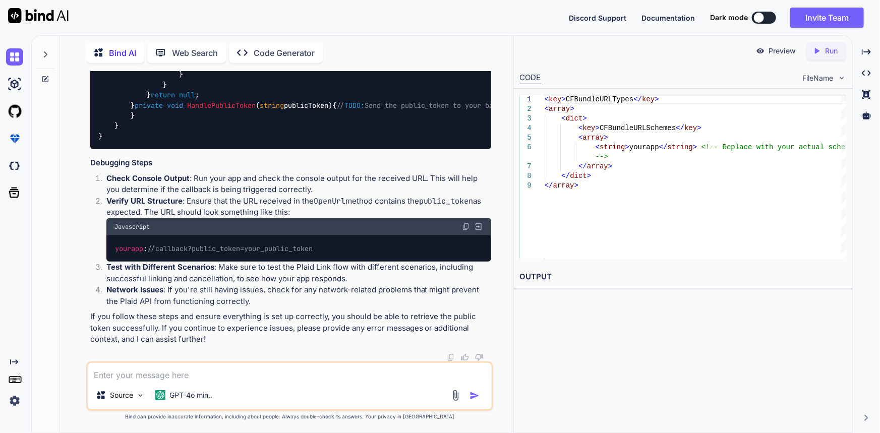
click at [435, 149] on div "using Foundation; using UIKit; namespace YourAppNamespace { [ Register( "AppDel…" at bounding box center [290, 23] width 401 height 253
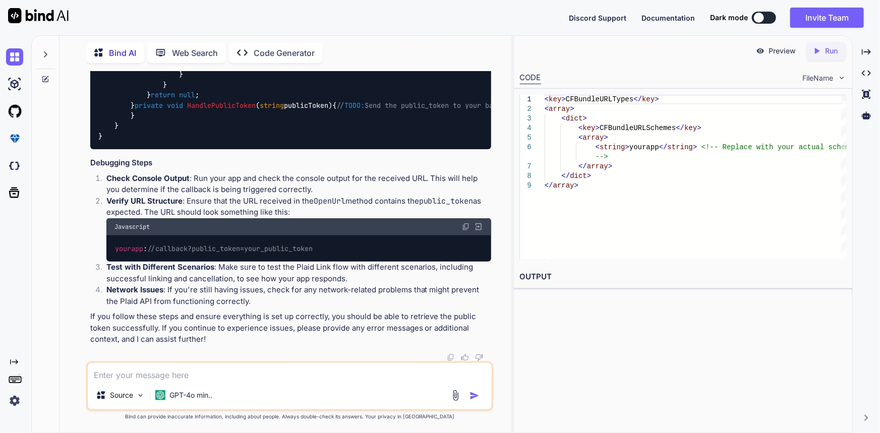
scroll to position [6457, 0]
click at [279, 141] on code "using Foundation; using UIKit; namespace YourAppNamespace { [ Register( "AppDel…" at bounding box center [481, 23] width 767 height 237
copy code "GetQueryParameter"
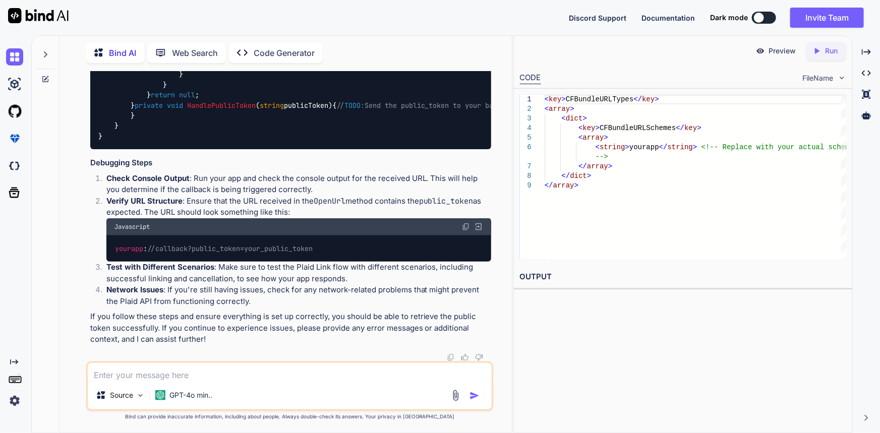
scroll to position [6732, 0]
click at [360, 38] on span "NSUrl url, string parameterName" at bounding box center [326, 33] width 117 height 9
copy span "parameterName"
click at [398, 149] on div "using Foundation; using UIKit; namespace YourAppNamespace { [ Register( "AppDel…" at bounding box center [290, 23] width 401 height 253
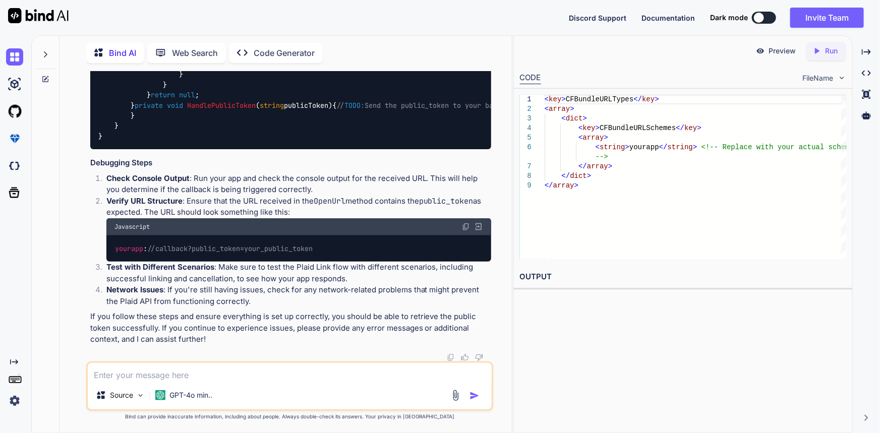
scroll to position [6686, 0]
drag, startPoint x: 134, startPoint y: 246, endPoint x: 96, endPoint y: 174, distance: 82.1
click at [96, 149] on div "using Foundation; using UIKit; namespace YourAppNamespace { [ Register( "AppDel…" at bounding box center [290, 23] width 401 height 253
copy code "private string GetQueryParameter ( NSUrl url, string parameterName ) { var quer…"
click at [339, 149] on div "using Foundation; using UIKit; namespace YourAppNamespace { [ Register( "AppDel…" at bounding box center [290, 23] width 401 height 253
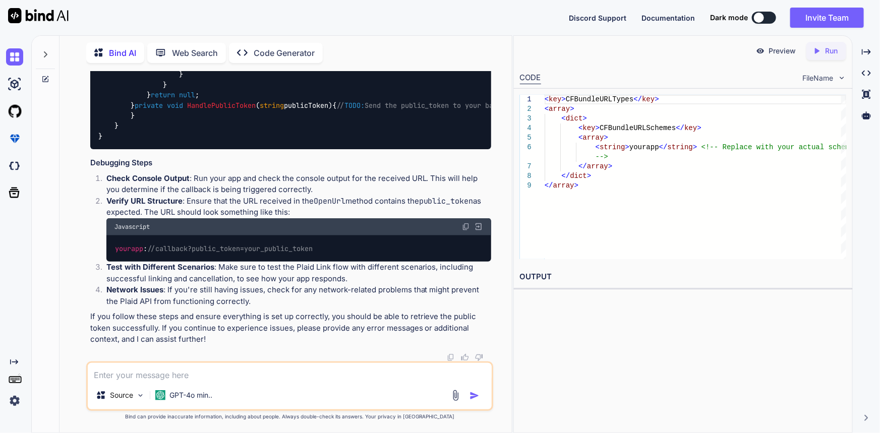
click at [368, 149] on div "using Foundation; using UIKit; namespace YourAppNamespace { [ Register( "AppDel…" at bounding box center [290, 23] width 401 height 253
click at [371, 38] on span "NSUrl url, string parameterName" at bounding box center [326, 33] width 117 height 9
click at [370, 38] on span "NSUrl url, string parameterName" at bounding box center [326, 33] width 117 height 9
click at [286, 377] on textarea at bounding box center [290, 372] width 405 height 18
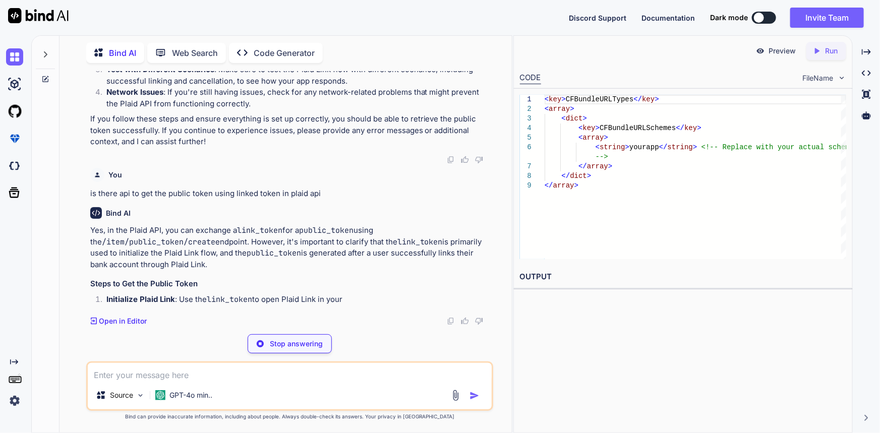
scroll to position [7172, 0]
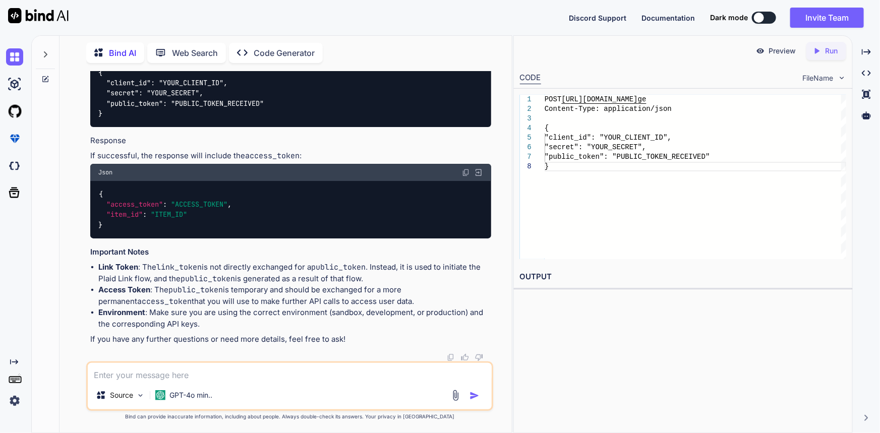
drag, startPoint x: 202, startPoint y: 244, endPoint x: 91, endPoint y: 241, distance: 110.5
copy code "/item/public_token/create"
drag, startPoint x: 172, startPoint y: 232, endPoint x: 399, endPoint y: 249, distance: 227.6
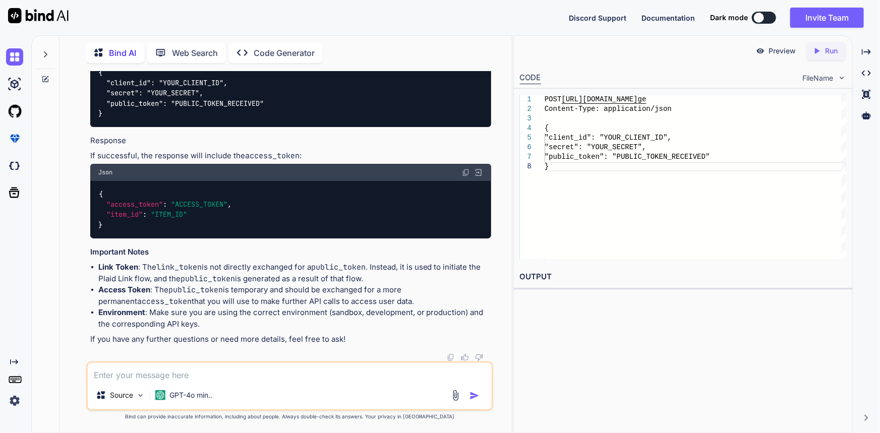
drag, startPoint x: 401, startPoint y: 207, endPoint x: 488, endPoint y: 203, distance: 86.3
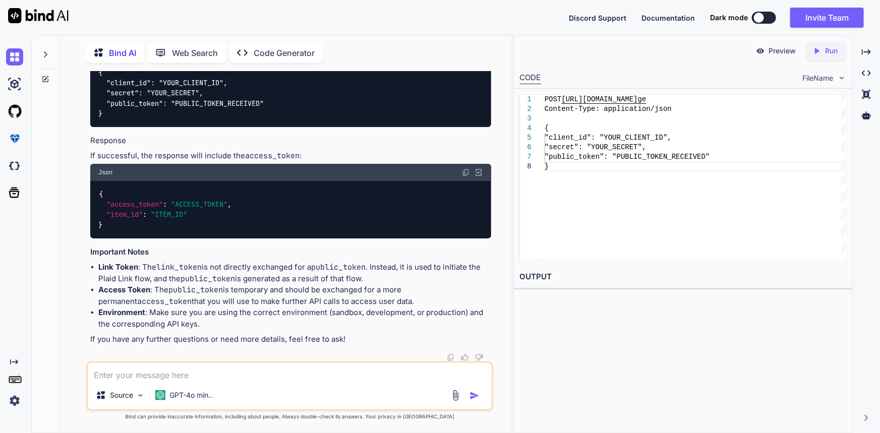
drag, startPoint x: 118, startPoint y: 217, endPoint x: 130, endPoint y: 218, distance: 12.1
drag, startPoint x: 179, startPoint y: 233, endPoint x: 389, endPoint y: 236, distance: 209.8
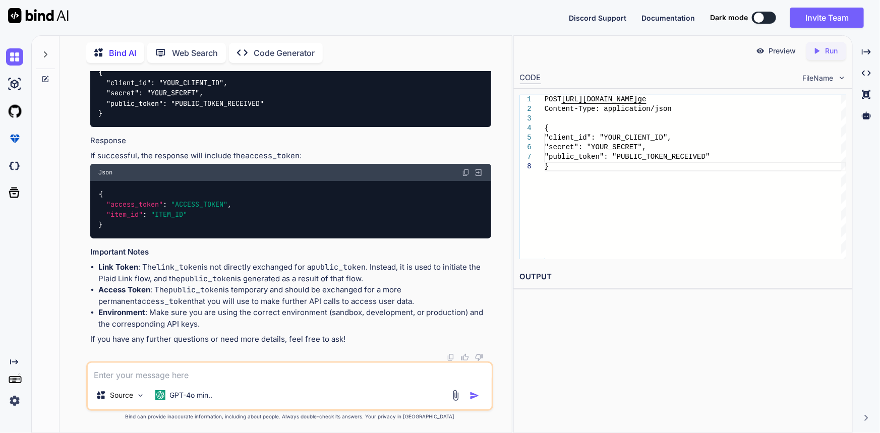
scroll to position [7410, 0]
click at [359, 8] on h4 "Request" at bounding box center [290, 2] width 401 height 12
